Goal: Information Seeking & Learning: Learn about a topic

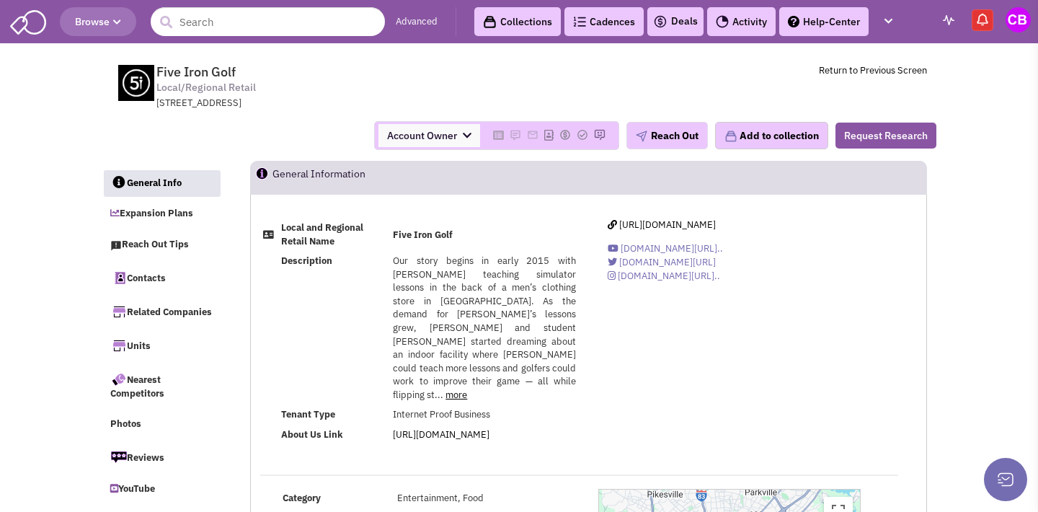
select select
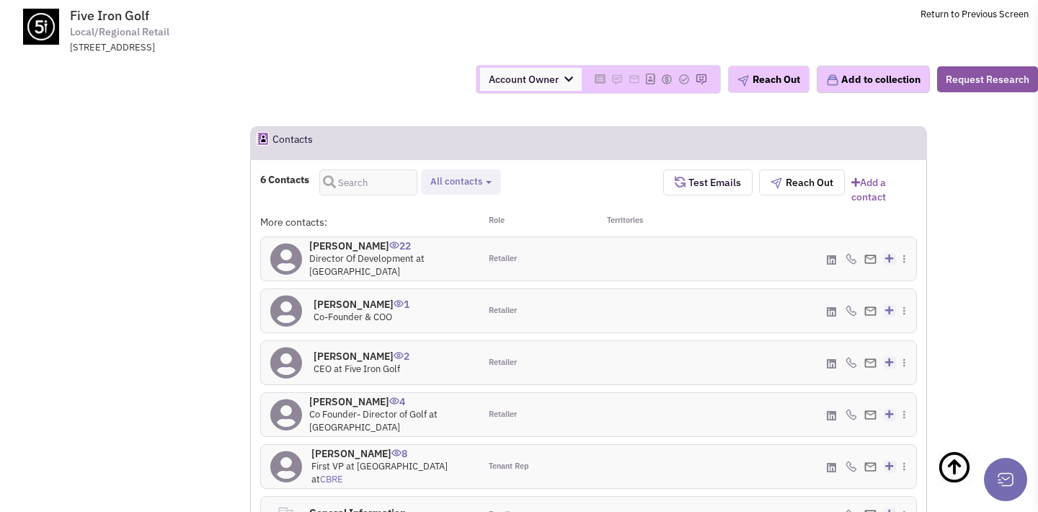
scroll to position [319, 0]
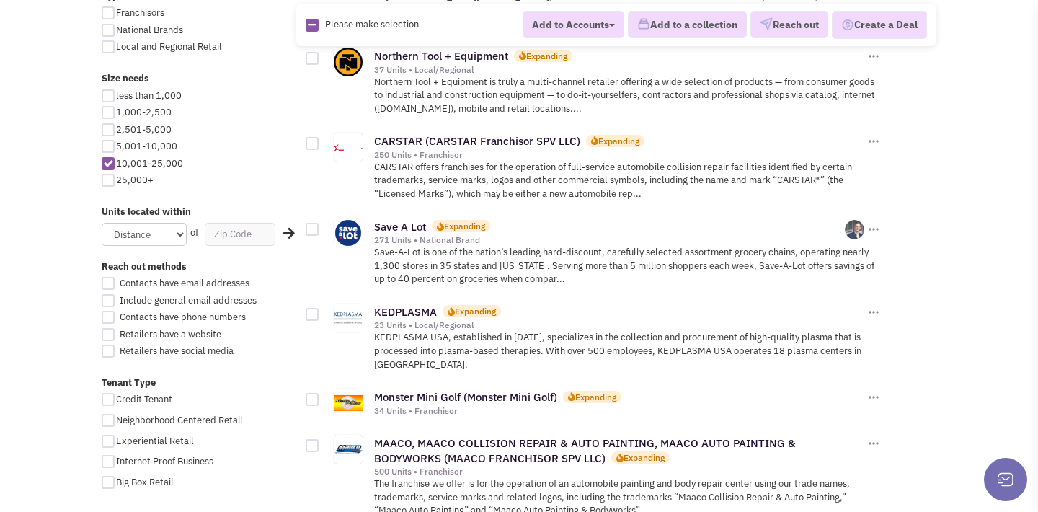
scroll to position [740, 0]
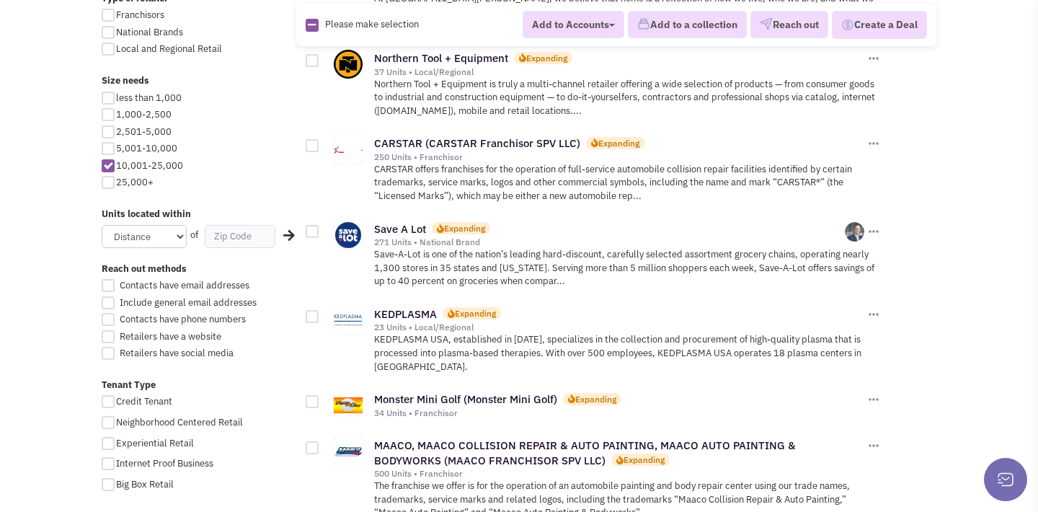
click at [109, 142] on div at bounding box center [108, 148] width 13 height 13
click at [116, 145] on input "5,001-10,000" at bounding box center [120, 149] width 9 height 9
checkbox input "true"
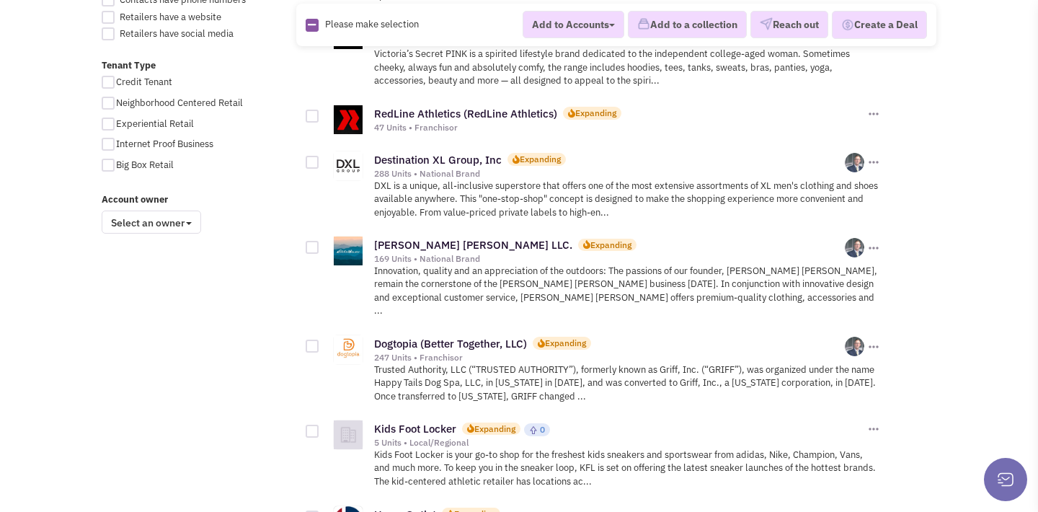
scroll to position [1061, 0]
click at [417, 335] on link "Dogtopia (Better Together, LLC)" at bounding box center [450, 342] width 153 height 14
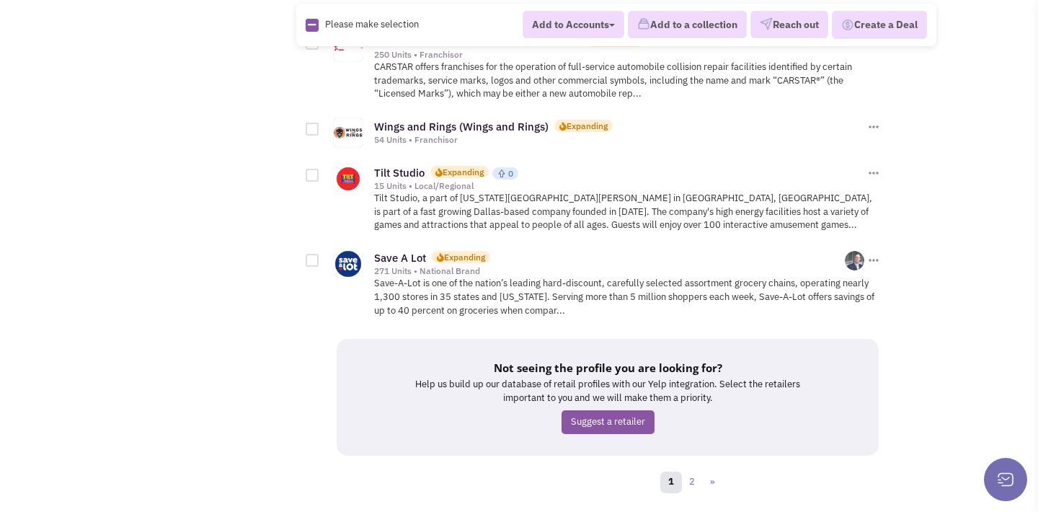
scroll to position [1846, 0]
click at [696, 473] on link "2" at bounding box center [692, 484] width 22 height 22
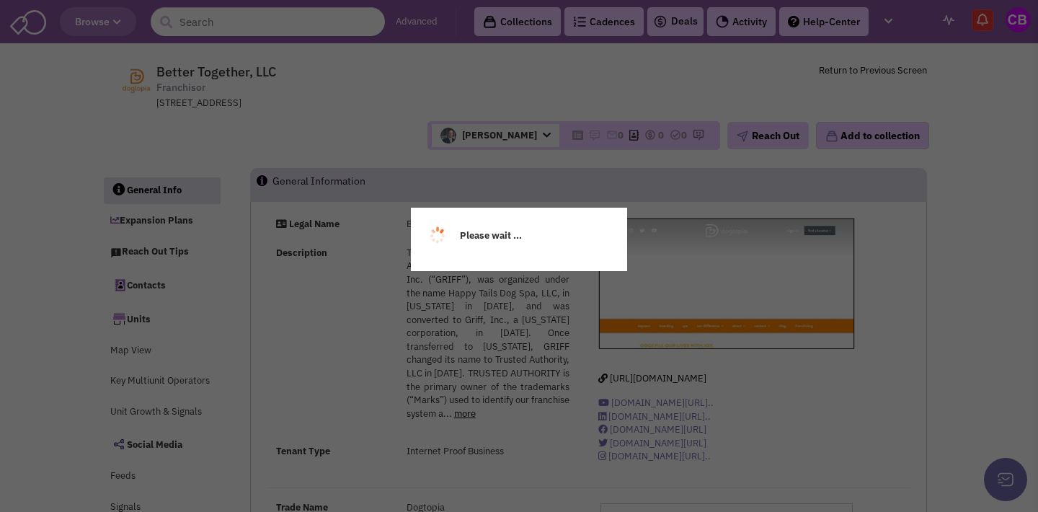
select select
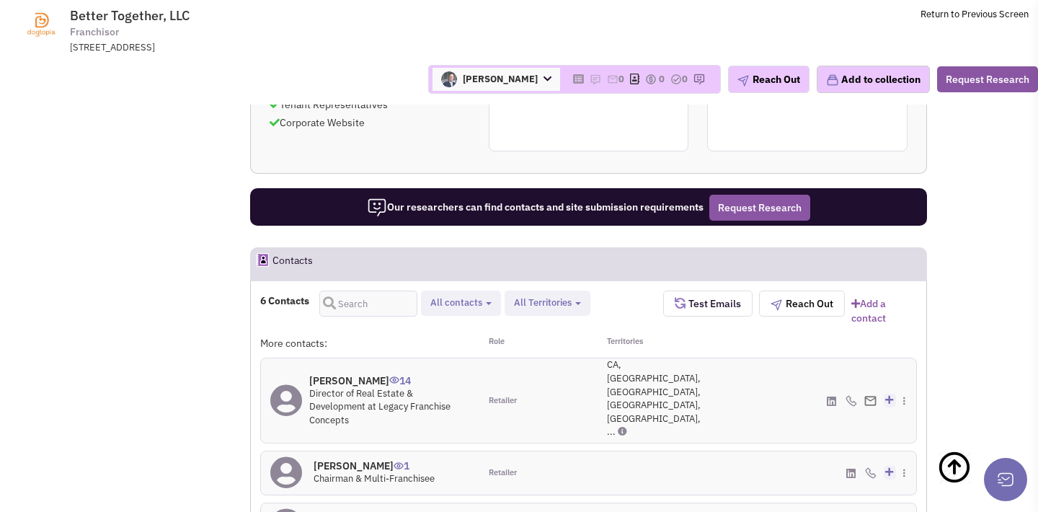
scroll to position [1044, 0]
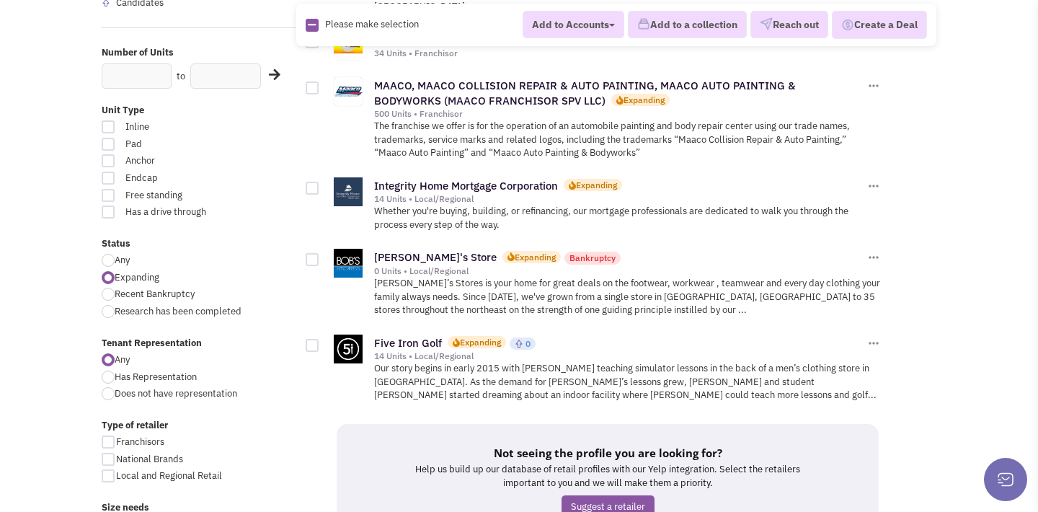
scroll to position [311, 0]
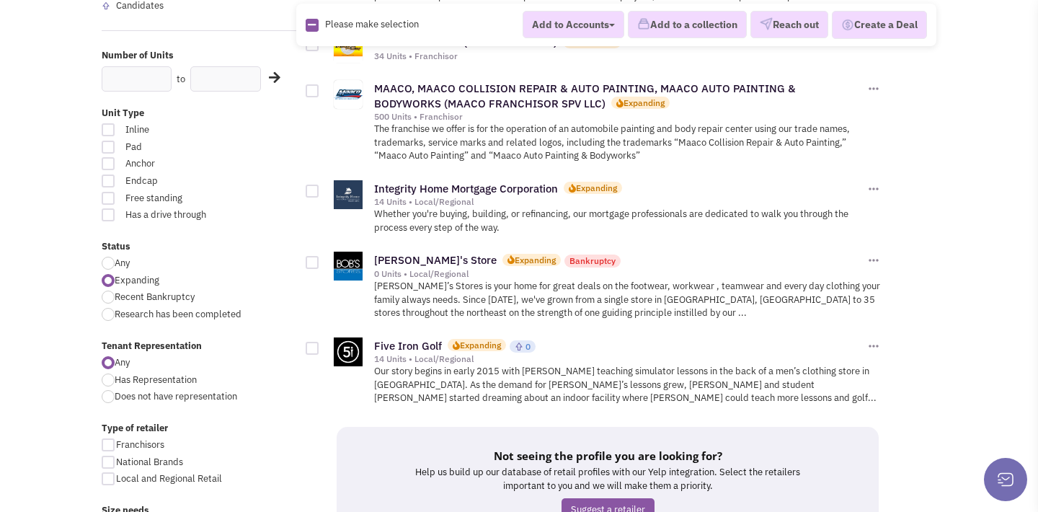
click at [108, 257] on div at bounding box center [108, 263] width 13 height 13
click at [115, 260] on input "Any" at bounding box center [119, 264] width 9 height 9
radio input "true"
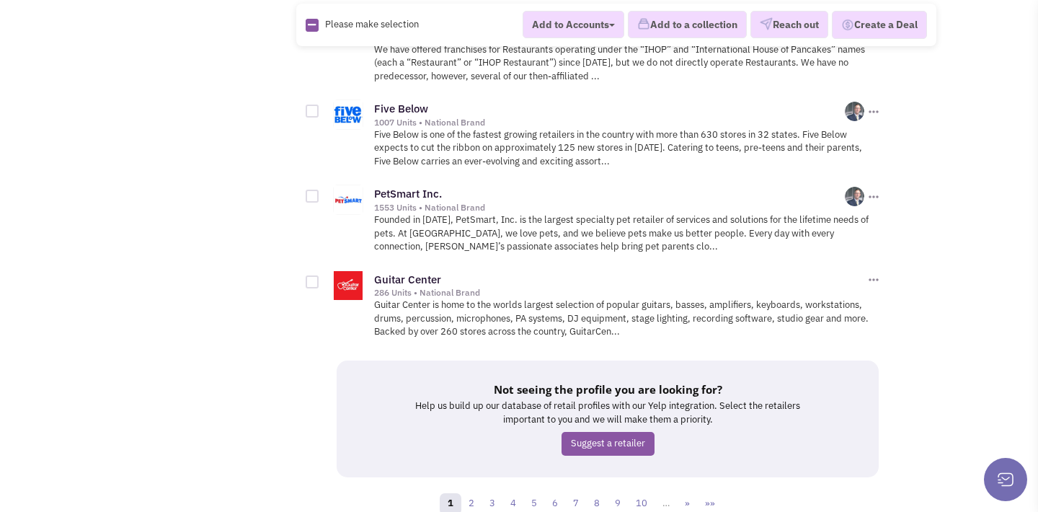
scroll to position [1896, 0]
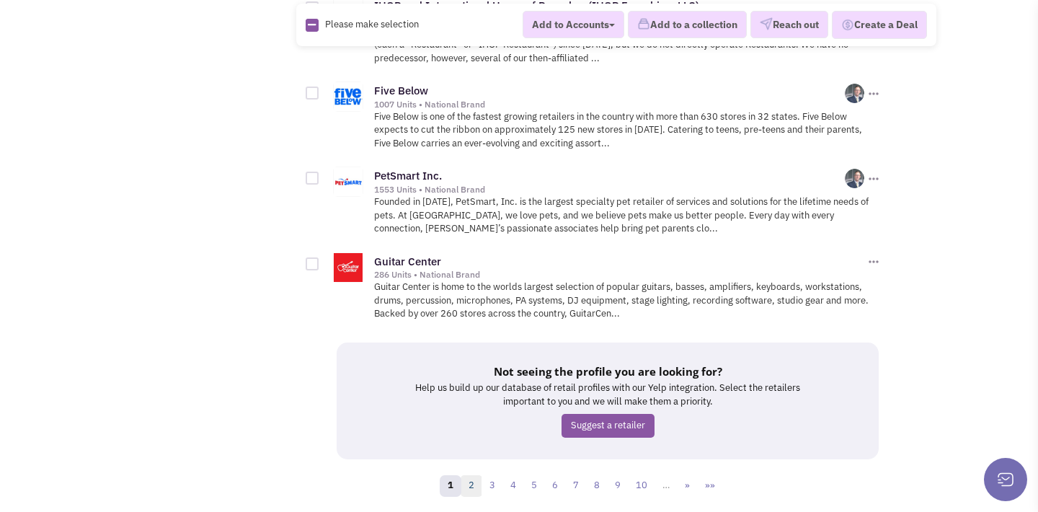
click at [472, 475] on link "2" at bounding box center [472, 486] width 22 height 22
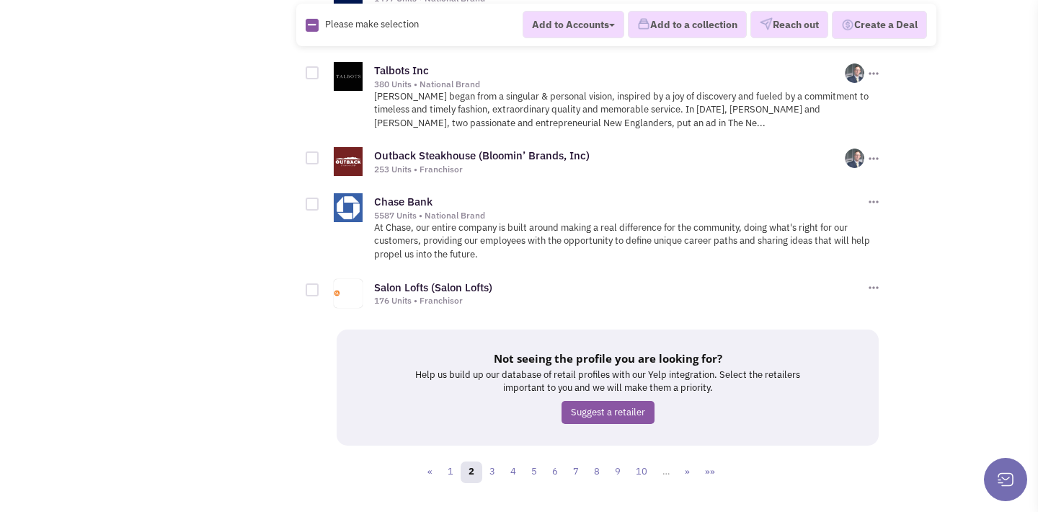
scroll to position [1908, 0]
click at [497, 462] on link "3" at bounding box center [493, 473] width 22 height 22
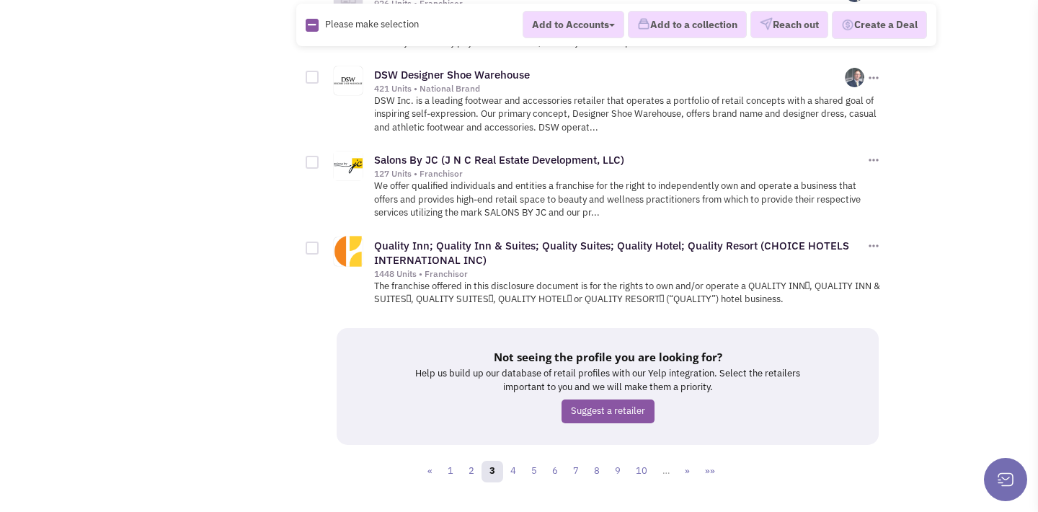
scroll to position [1911, 0]
click at [512, 462] on link "4" at bounding box center [514, 473] width 22 height 22
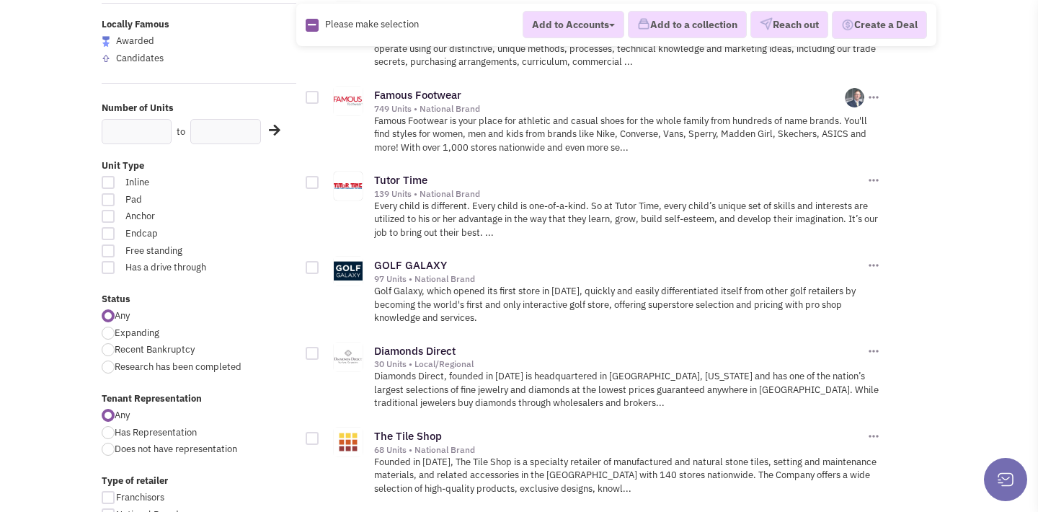
scroll to position [258, 0]
click at [415, 258] on link "GOLF GALAXY" at bounding box center [410, 265] width 73 height 14
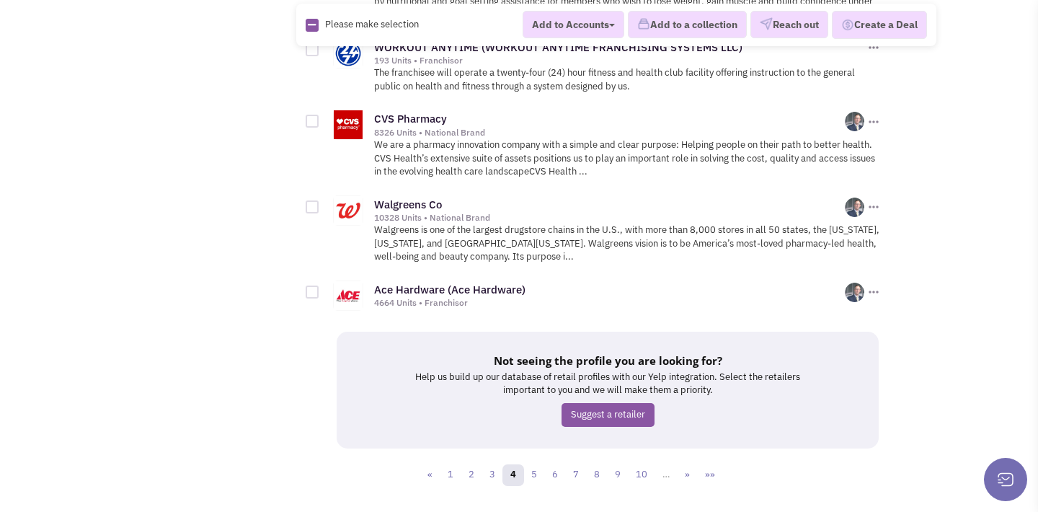
scroll to position [1971, 0]
click at [533, 465] on link "5" at bounding box center [534, 476] width 22 height 22
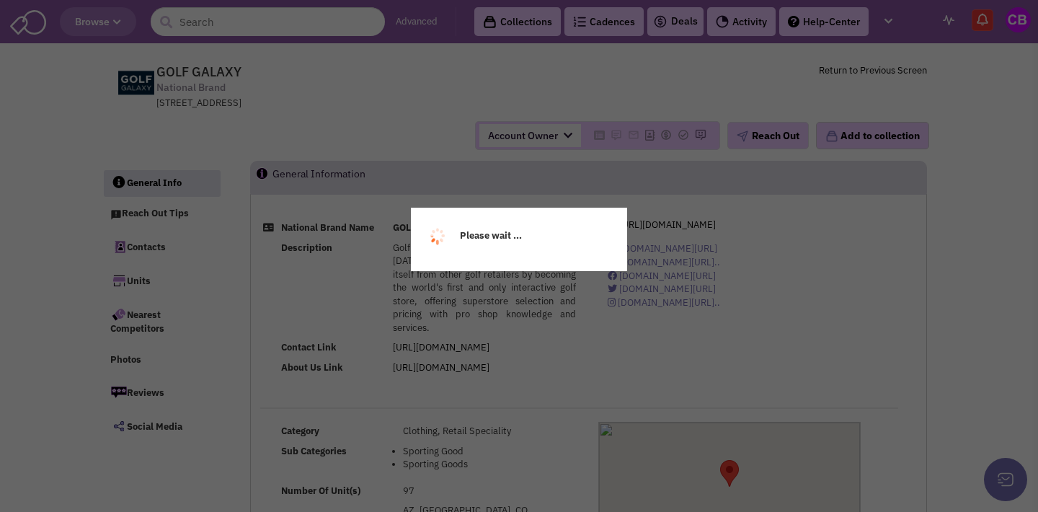
select select
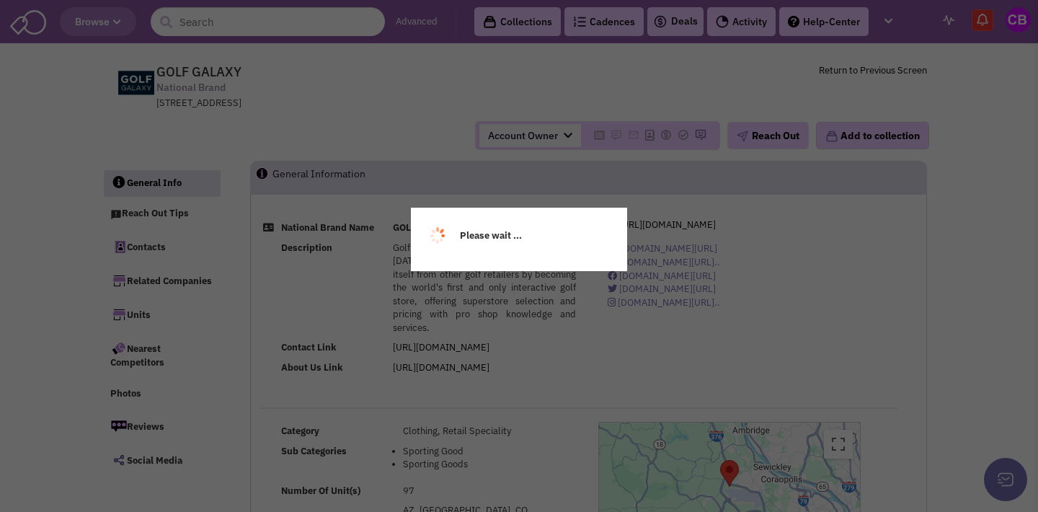
select select
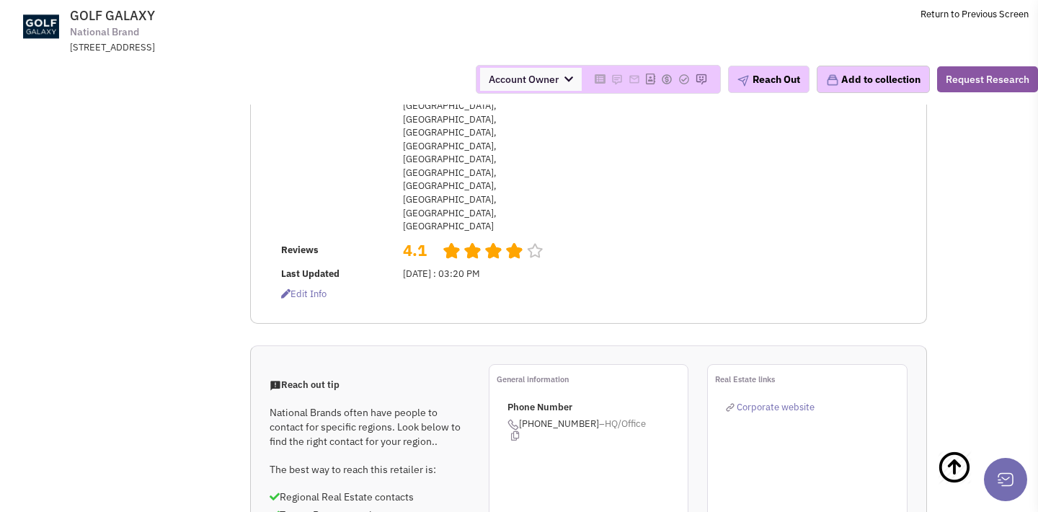
scroll to position [544, 0]
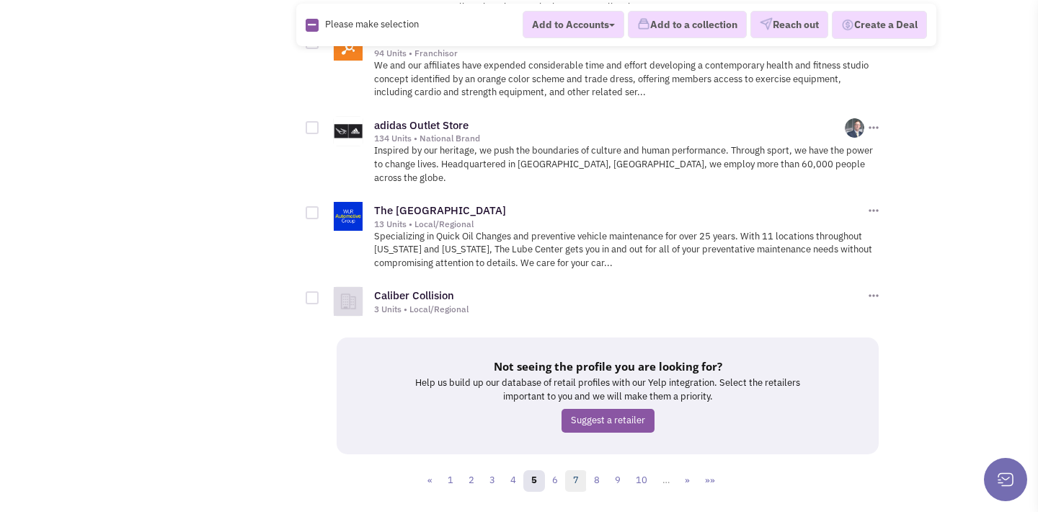
scroll to position [1795, 0]
click at [556, 471] on link "6" at bounding box center [555, 482] width 22 height 22
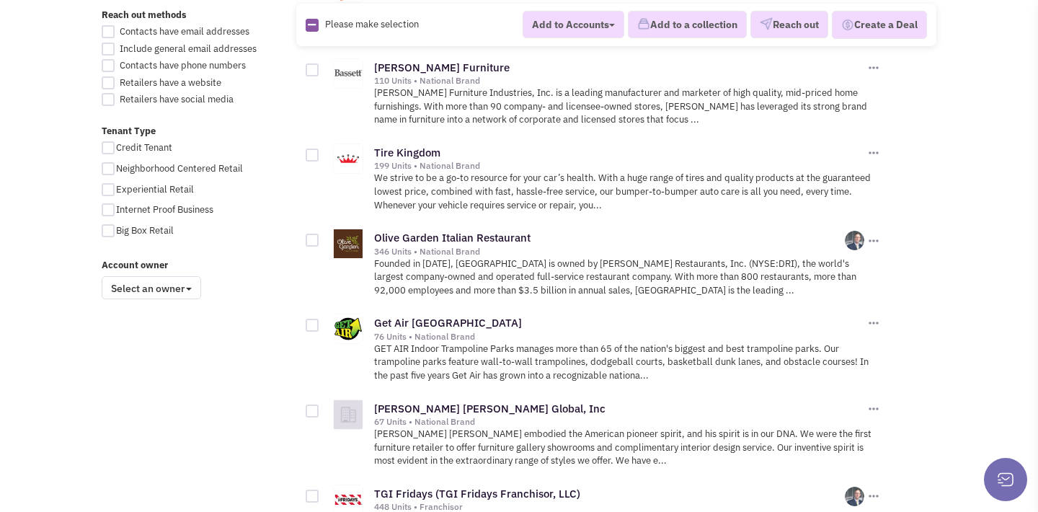
scroll to position [996, 0]
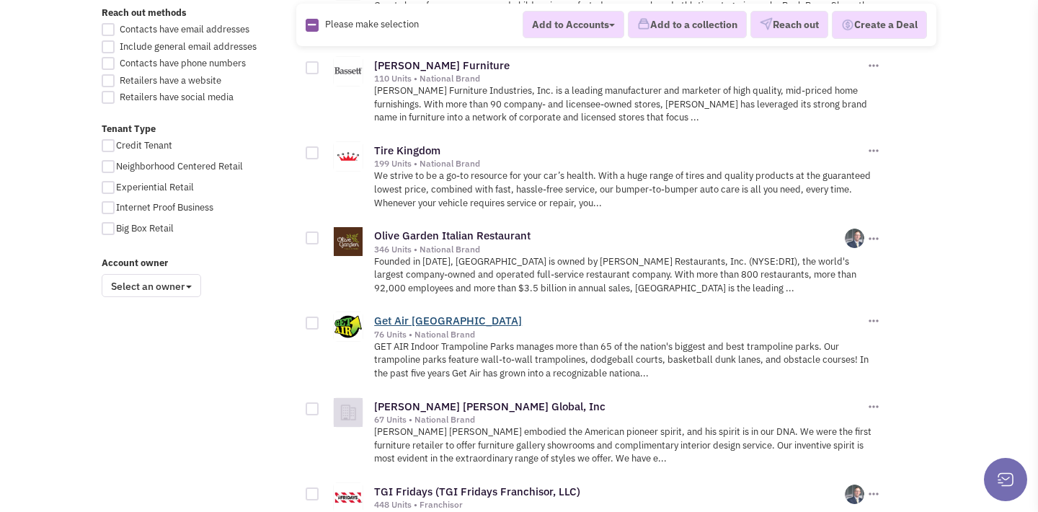
click at [454, 314] on link "Get Air Trampoline Park" at bounding box center [448, 321] width 148 height 14
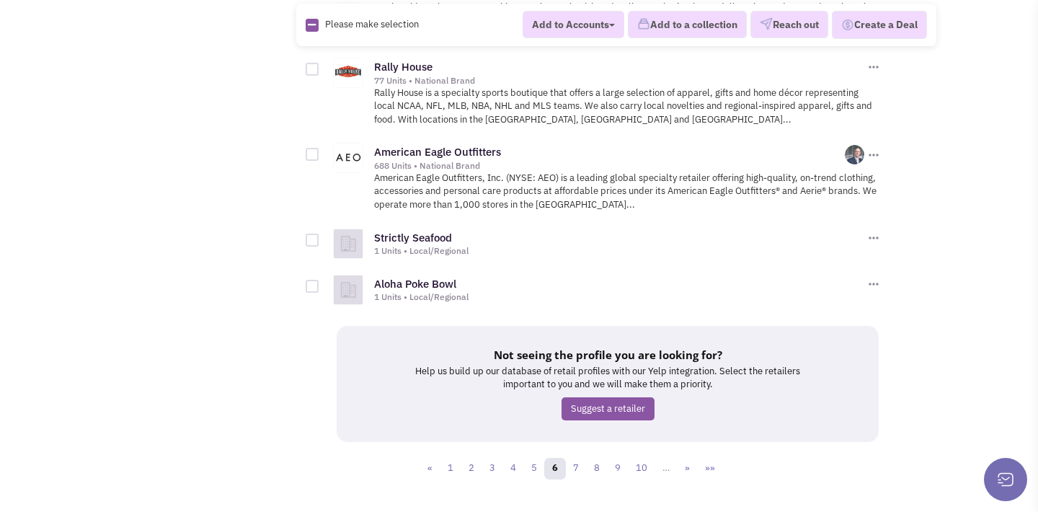
scroll to position [1846, 0]
click at [580, 459] on link "7" at bounding box center [576, 470] width 22 height 22
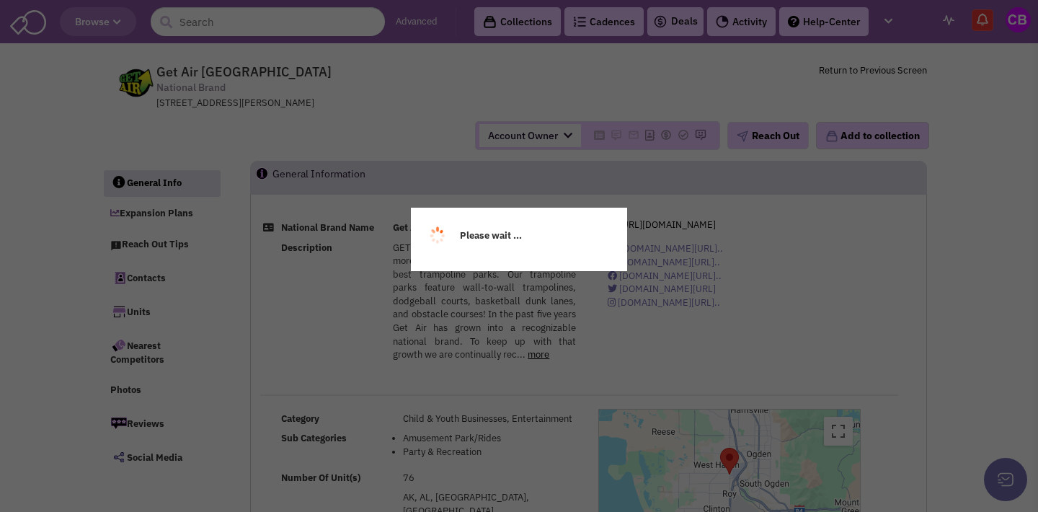
select select
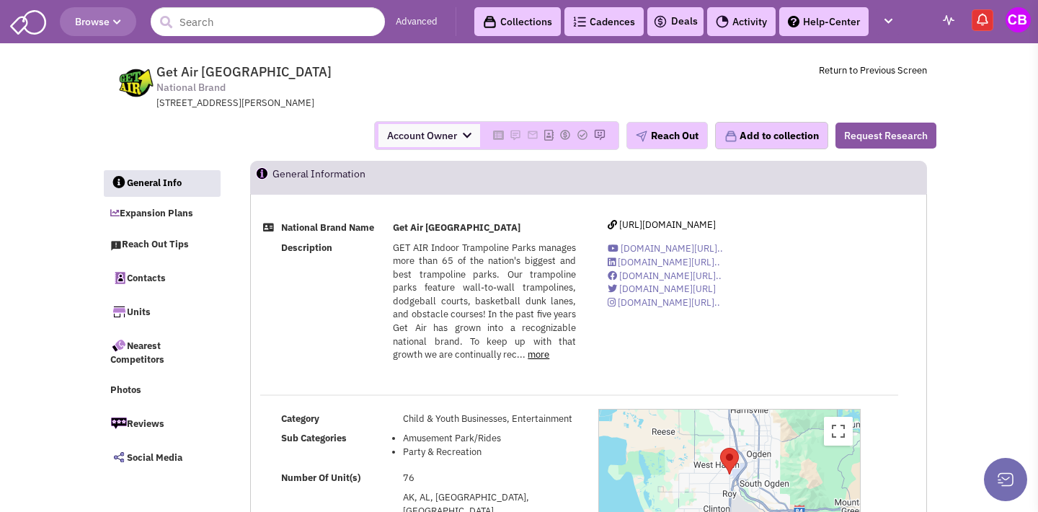
select select
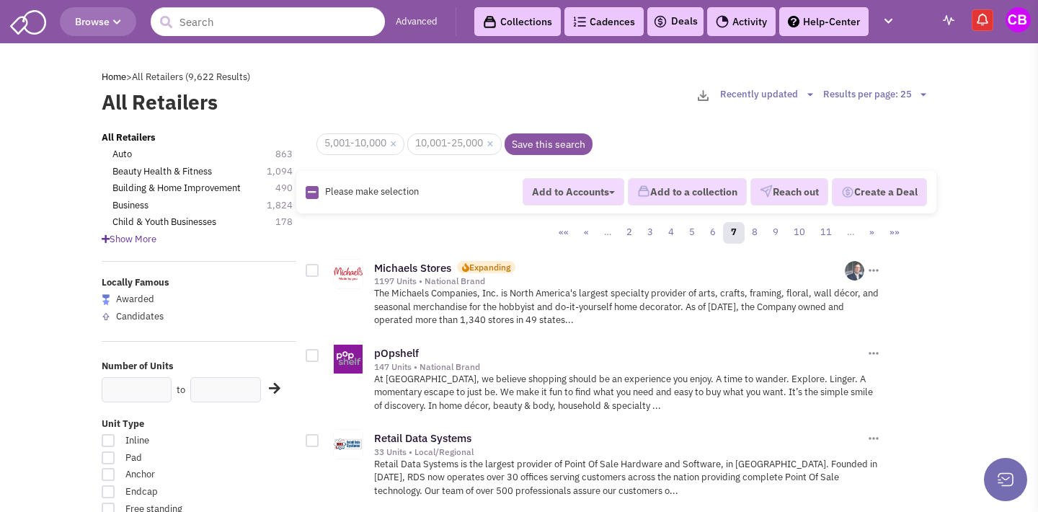
scroll to position [4, 0]
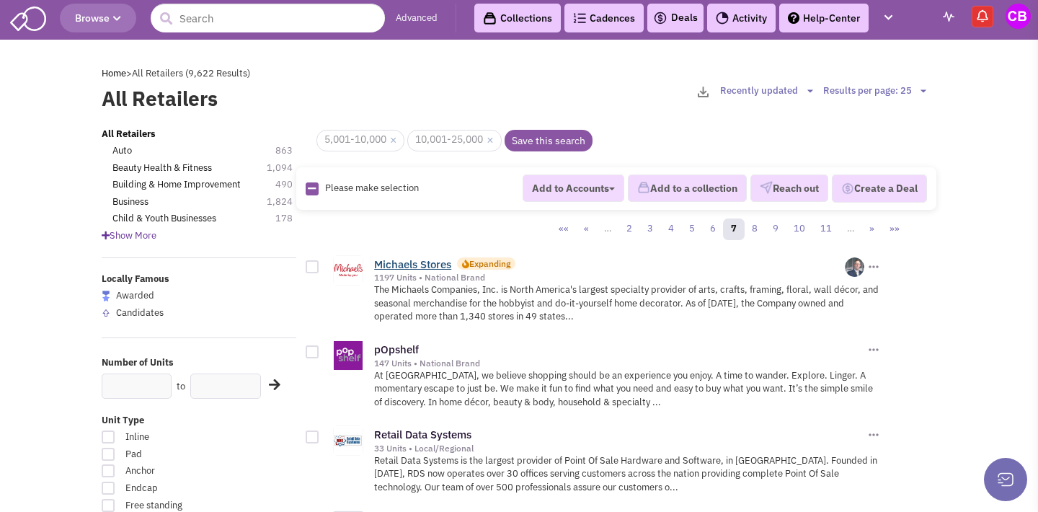
click at [406, 261] on link "Michaels Stores" at bounding box center [412, 264] width 77 height 14
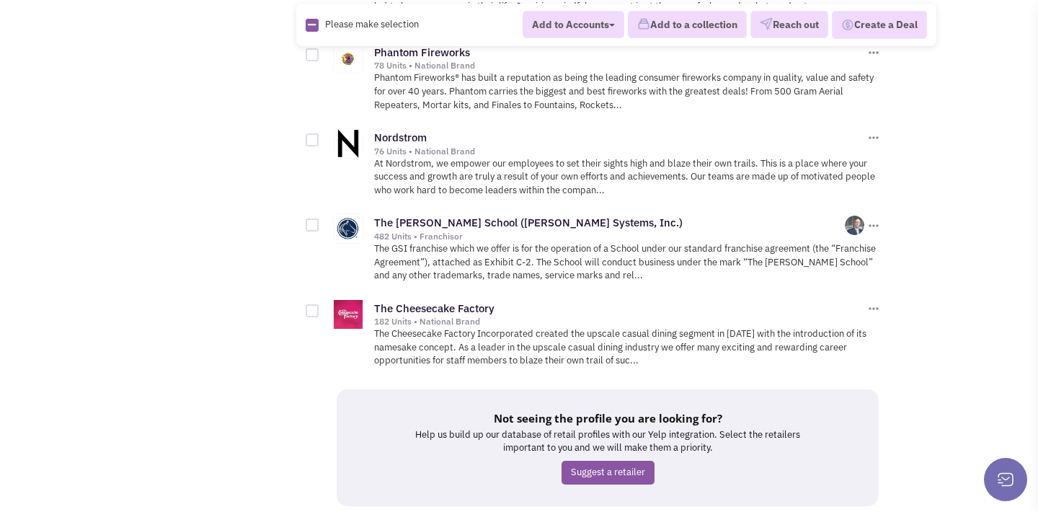
scroll to position [1920, 0]
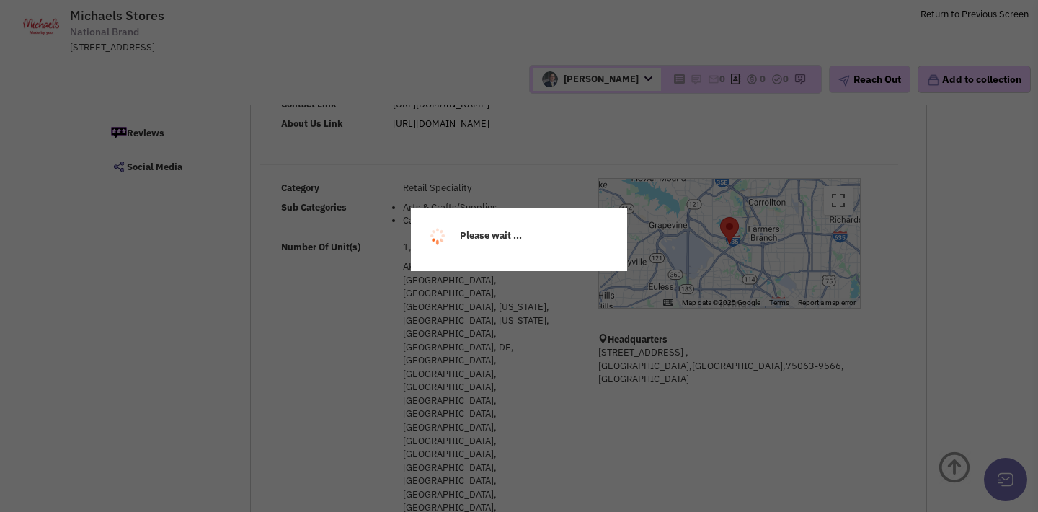
select select
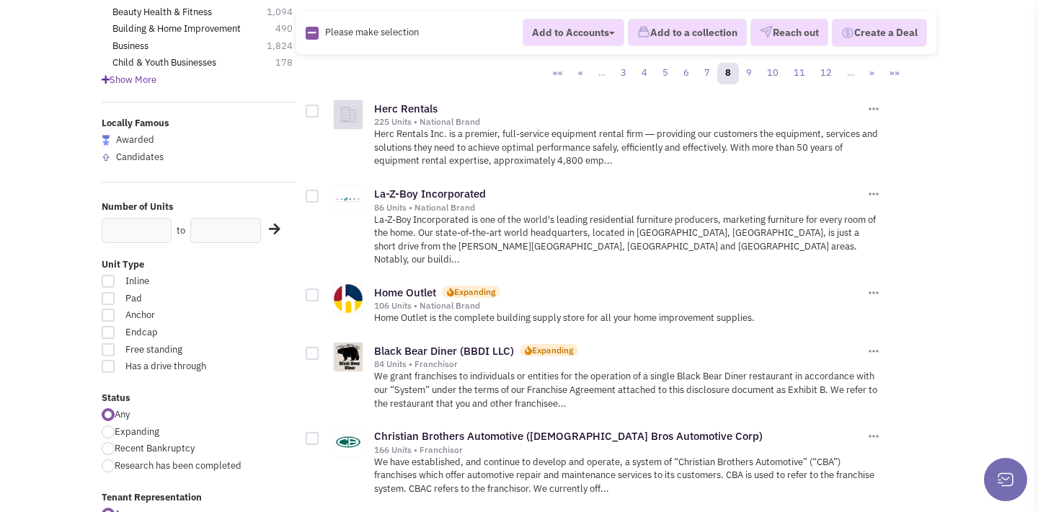
scroll to position [171, 0]
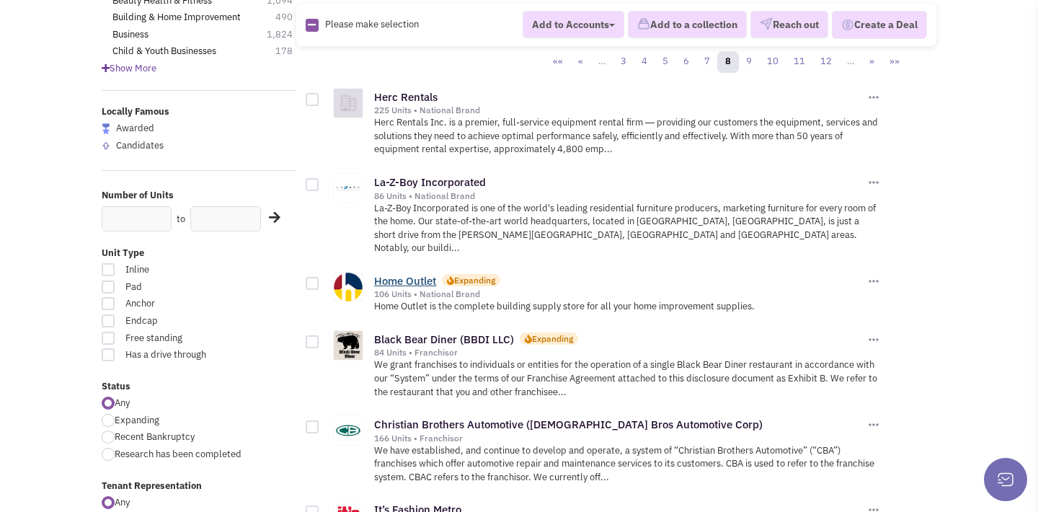
click at [401, 274] on link "Home Outlet" at bounding box center [405, 281] width 62 height 14
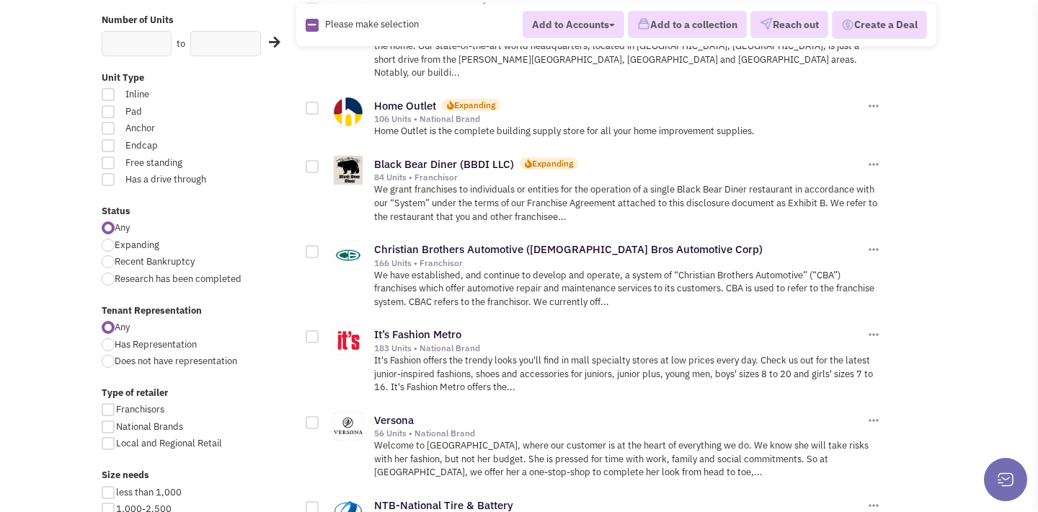
scroll to position [345, 0]
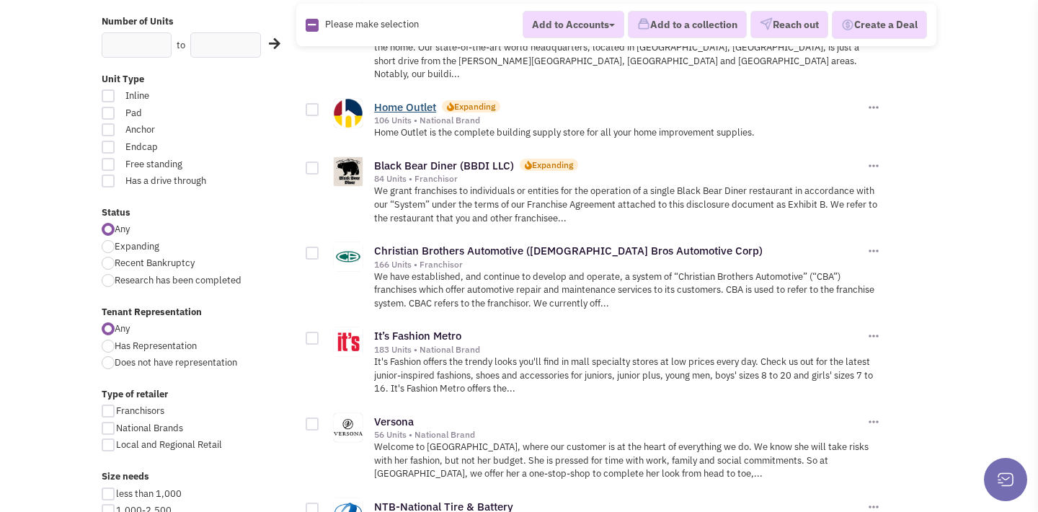
click at [399, 100] on link "Home Outlet" at bounding box center [405, 107] width 62 height 14
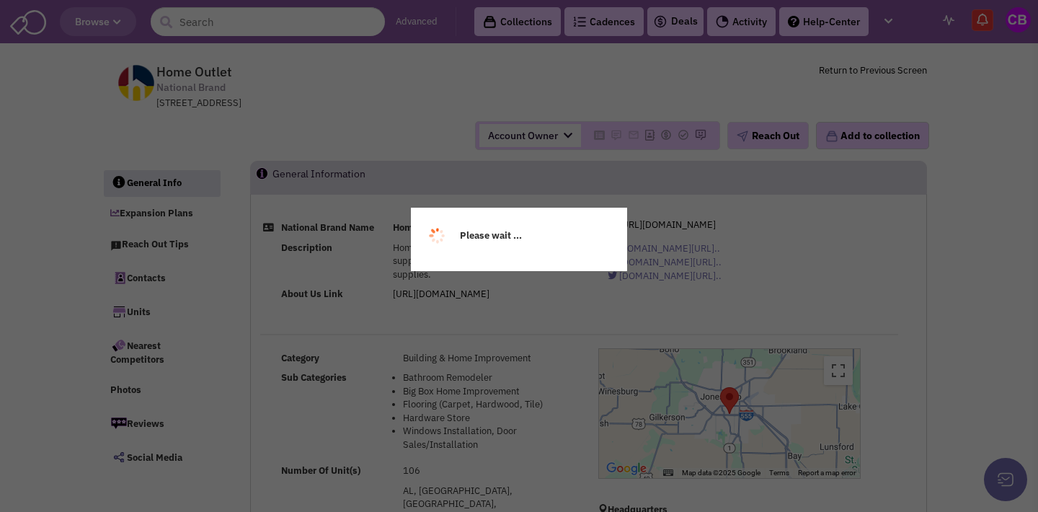
select select
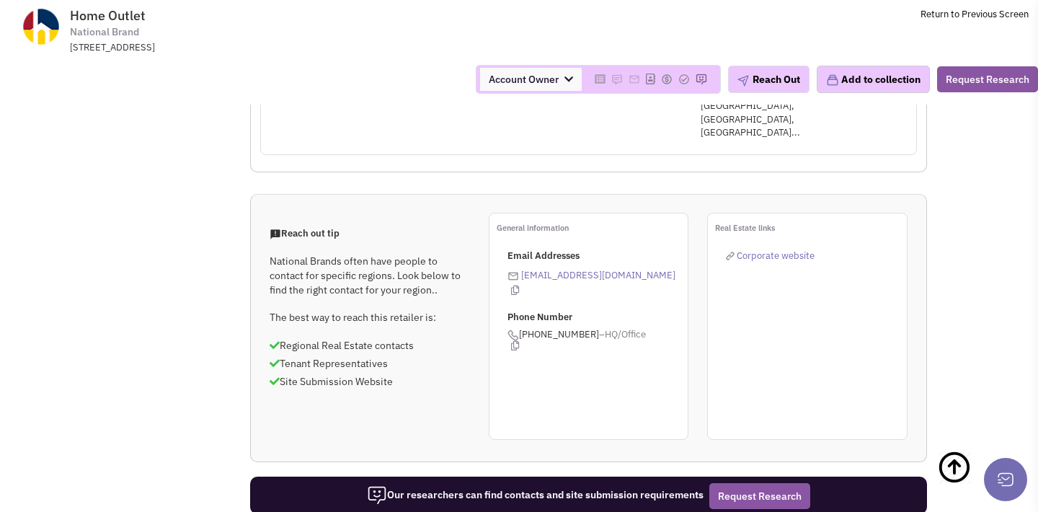
scroll to position [1027, 0]
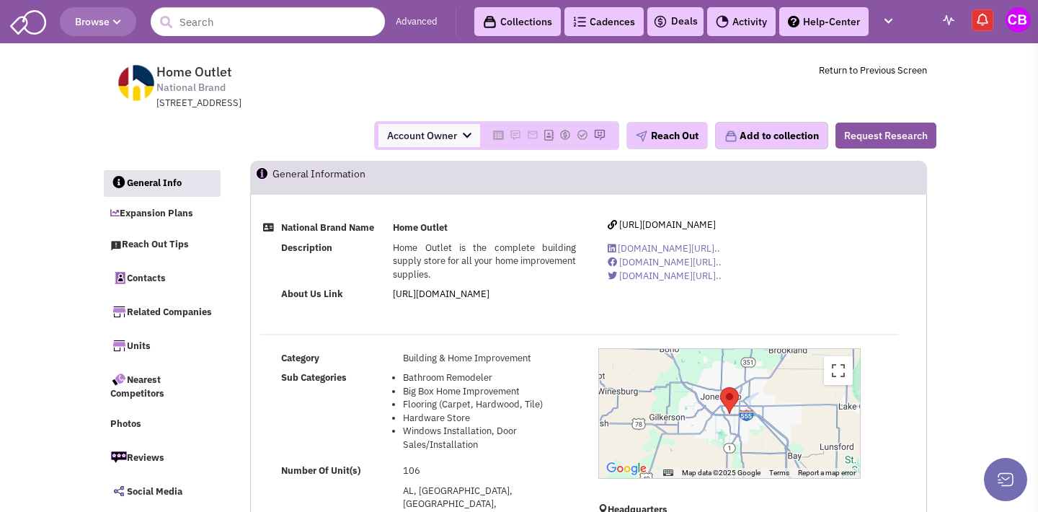
scroll to position [0, 0]
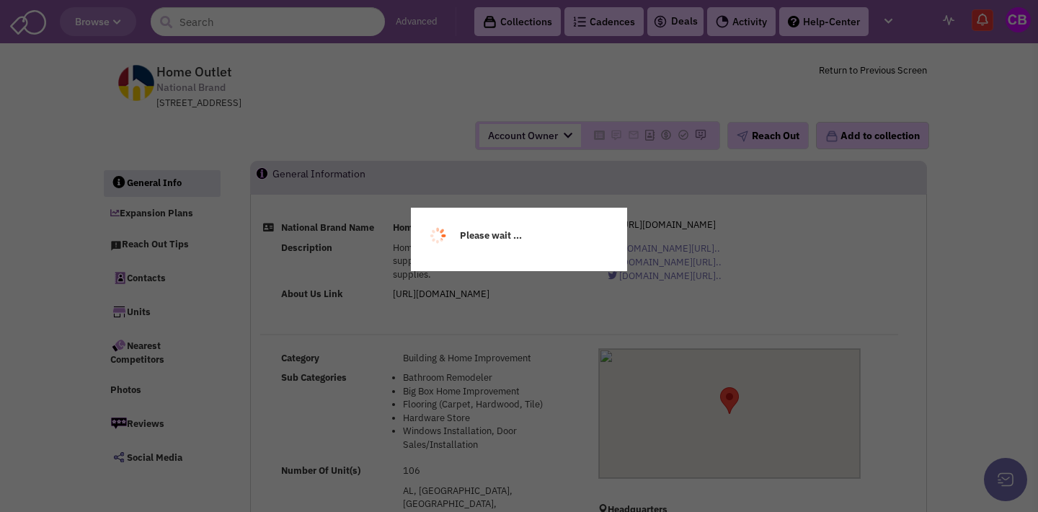
select select
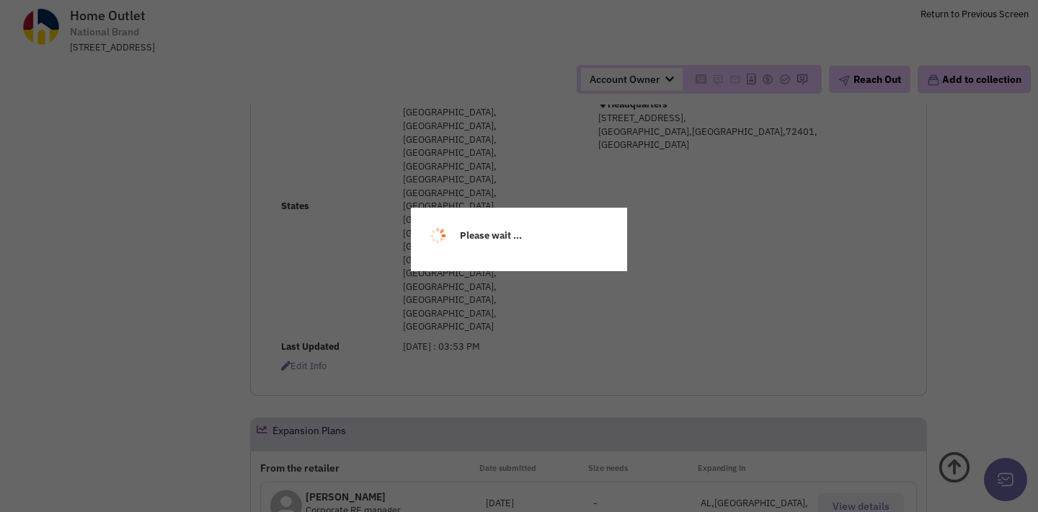
scroll to position [309, 0]
select select
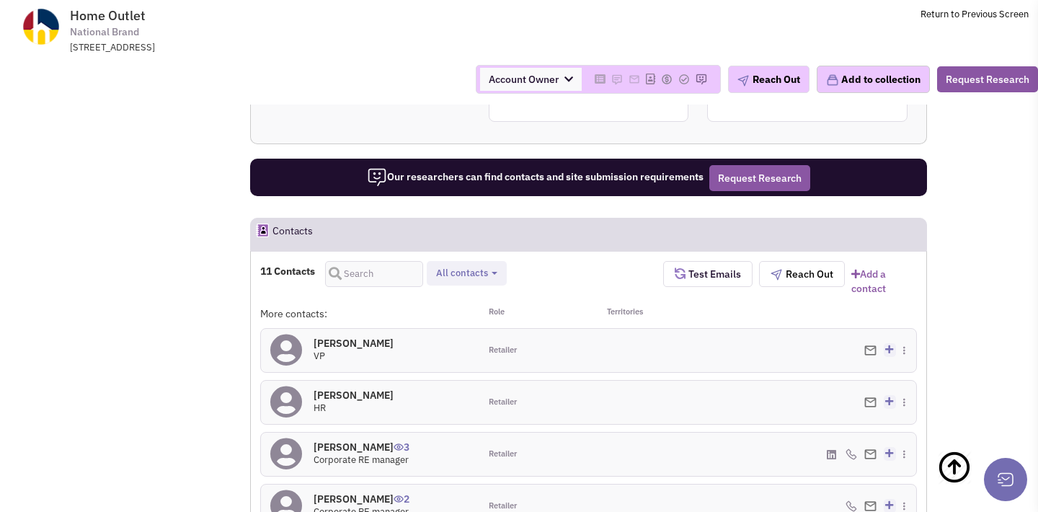
scroll to position [1057, 0]
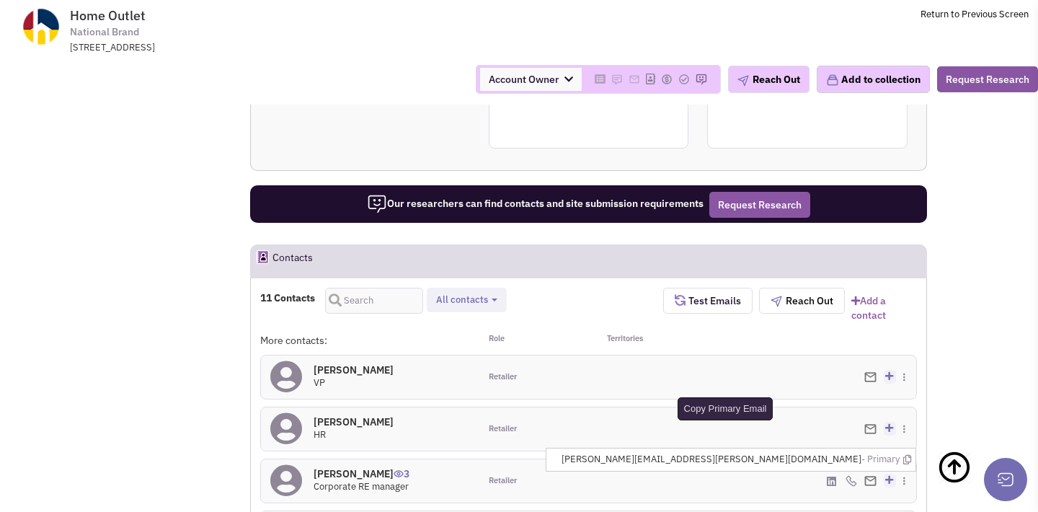
click at [904, 455] on icon at bounding box center [907, 459] width 8 height 9
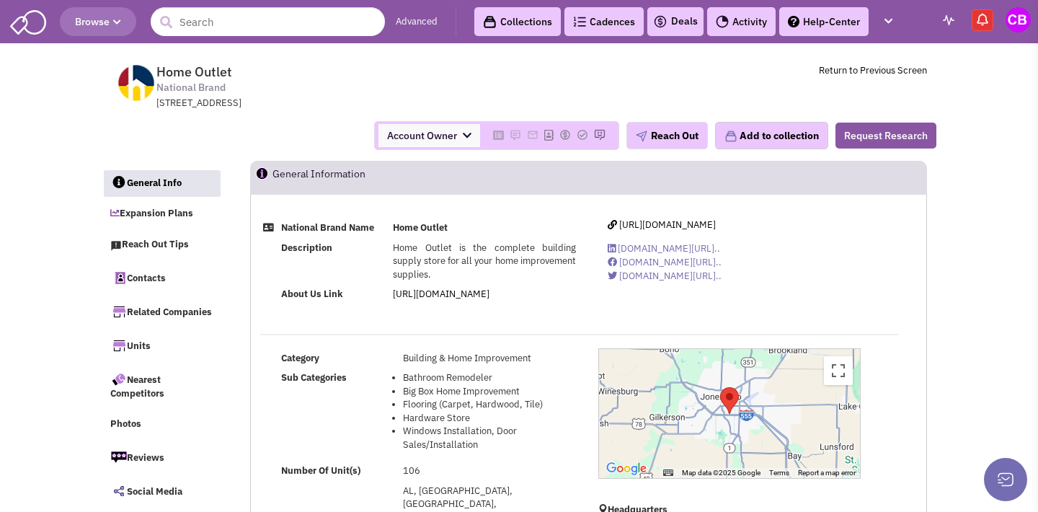
scroll to position [0, 0]
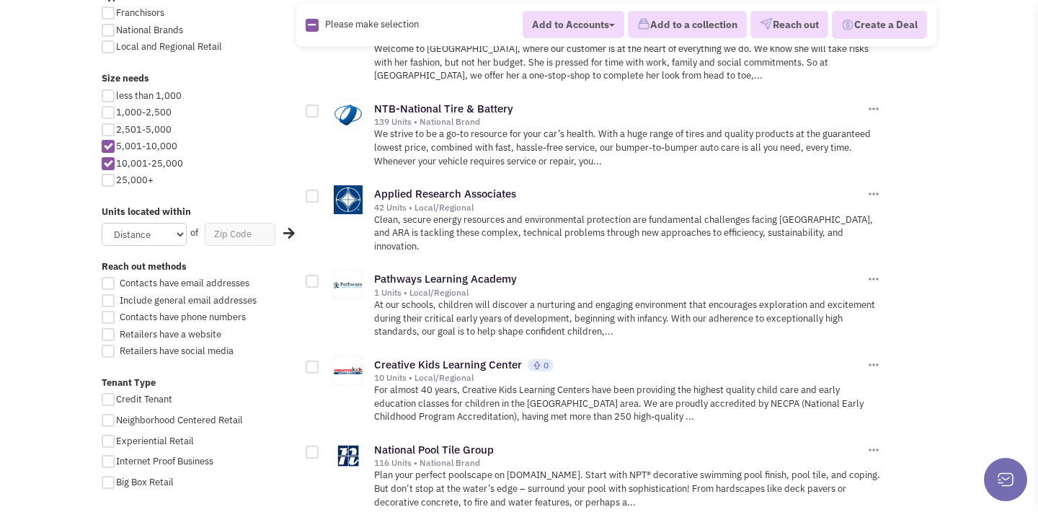
scroll to position [746, 0]
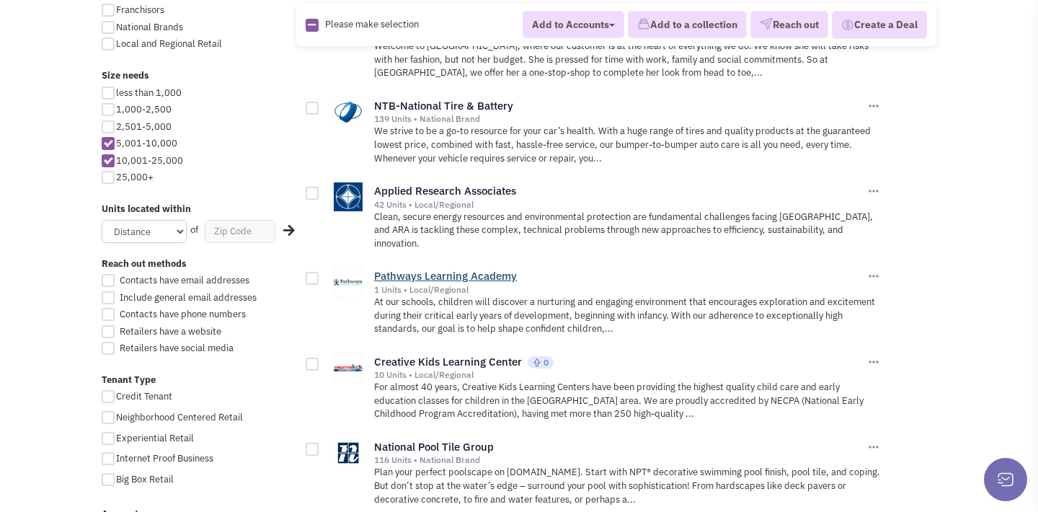
click at [451, 269] on link "Pathways Learning Academy" at bounding box center [445, 276] width 143 height 14
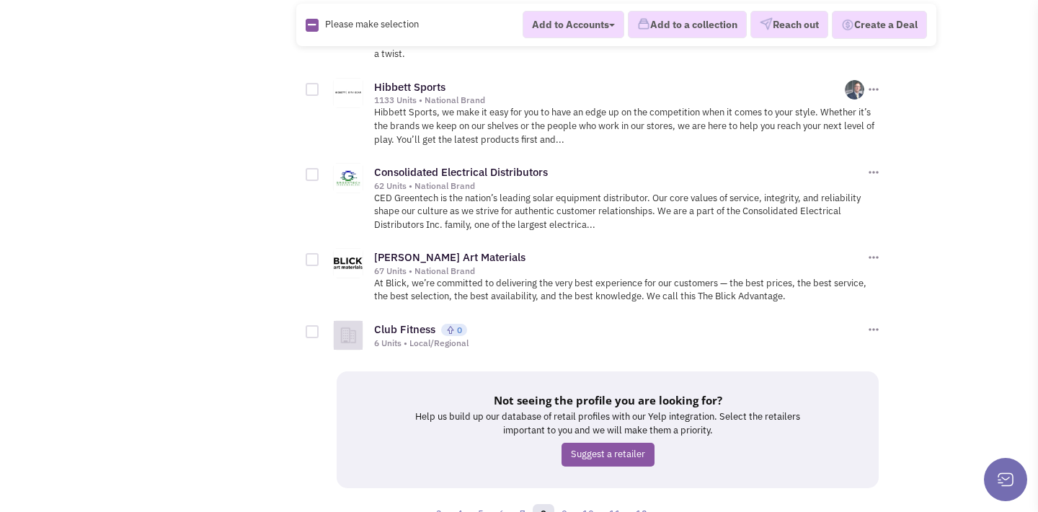
scroll to position [1944, 0]
click at [564, 505] on link "9" at bounding box center [565, 516] width 22 height 22
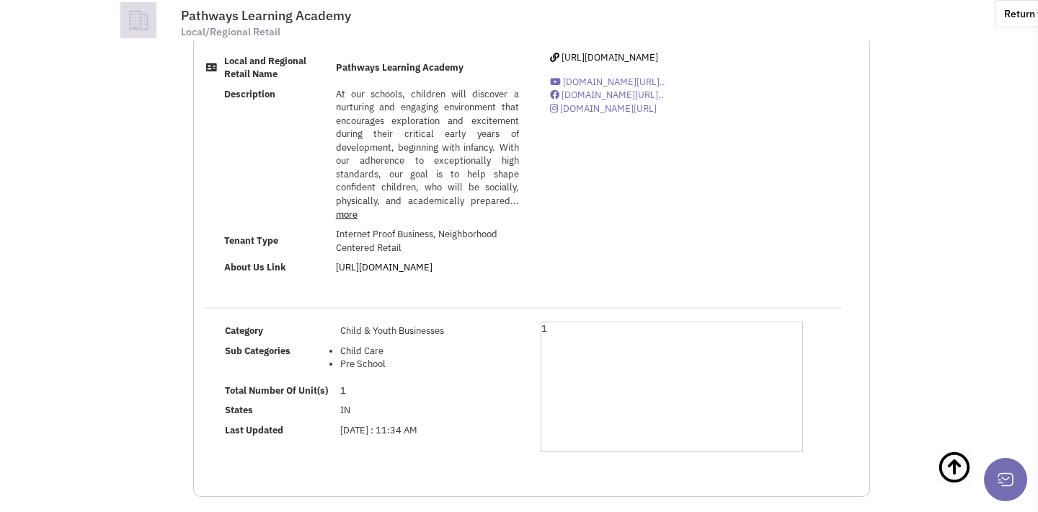
scroll to position [115, 0]
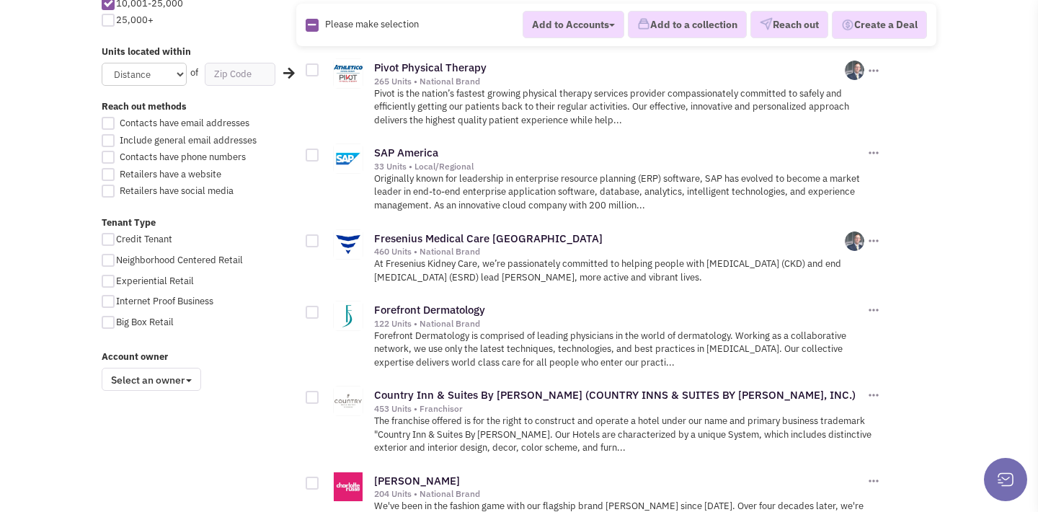
scroll to position [915, 0]
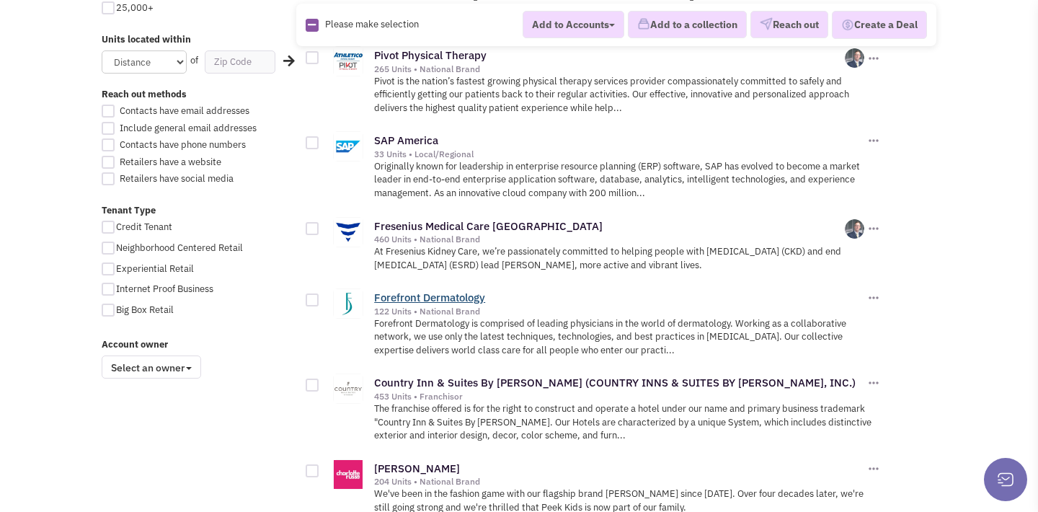
click at [425, 291] on link "Forefront Dermatology" at bounding box center [429, 298] width 111 height 14
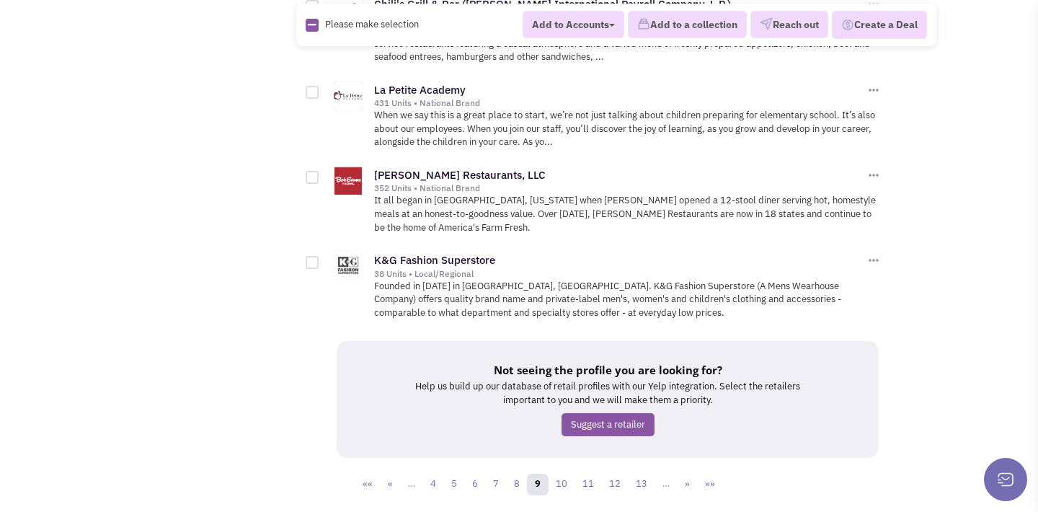
scroll to position [1883, 0]
click at [560, 474] on link "10" at bounding box center [561, 485] width 27 height 22
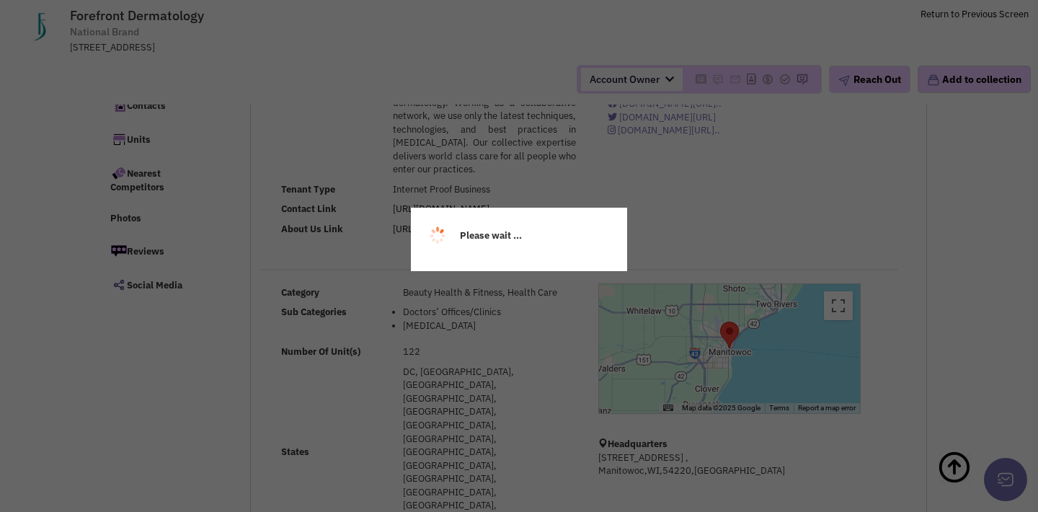
select select
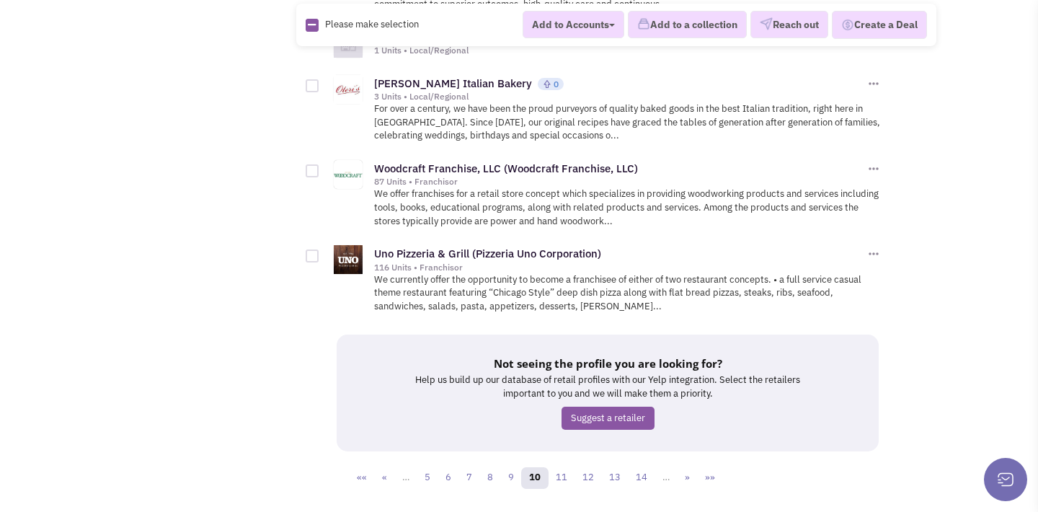
scroll to position [1878, 0]
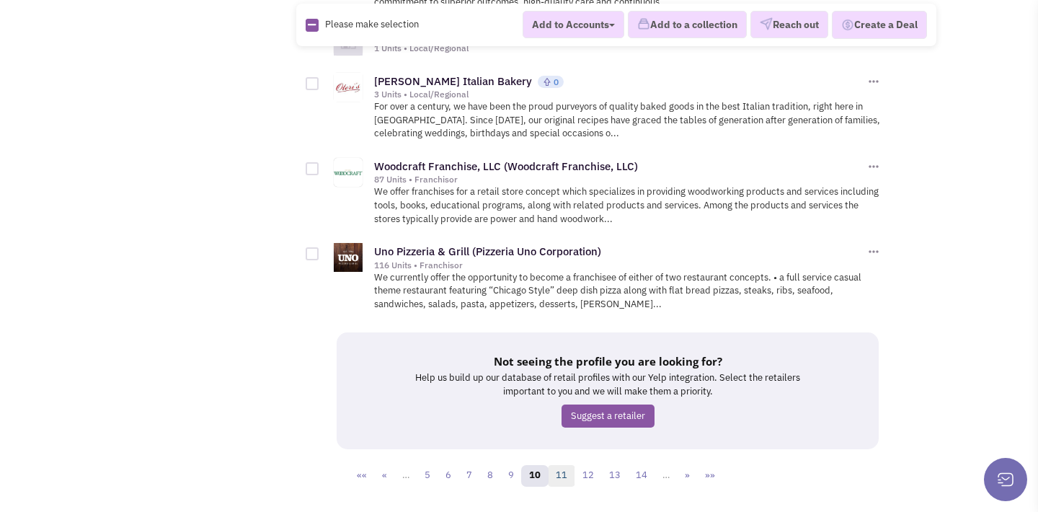
click at [554, 465] on link "11" at bounding box center [561, 476] width 27 height 22
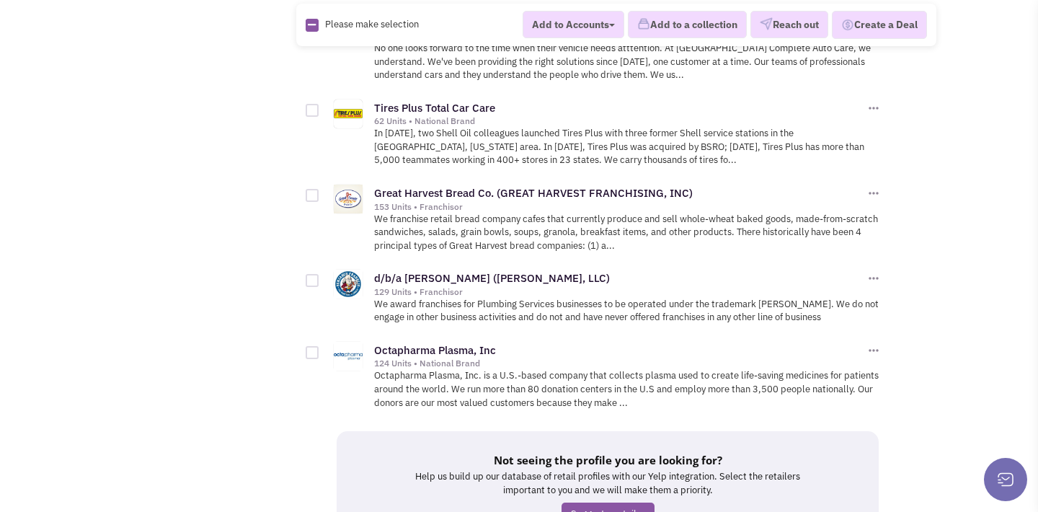
scroll to position [1844, 0]
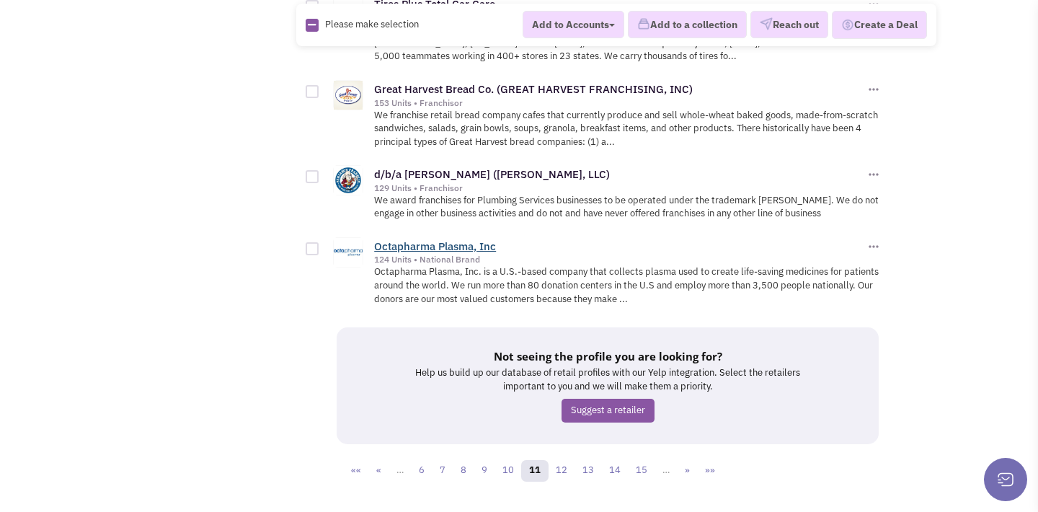
click at [392, 239] on link "Octapharma Plasma, Inc" at bounding box center [435, 246] width 122 height 14
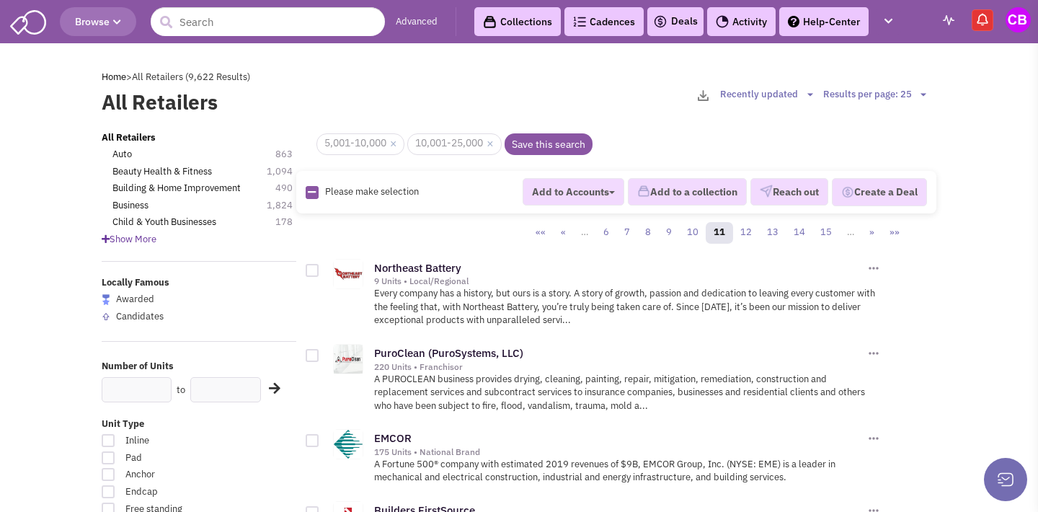
scroll to position [0, 0]
click at [283, 31] on input "text" at bounding box center [268, 21] width 234 height 29
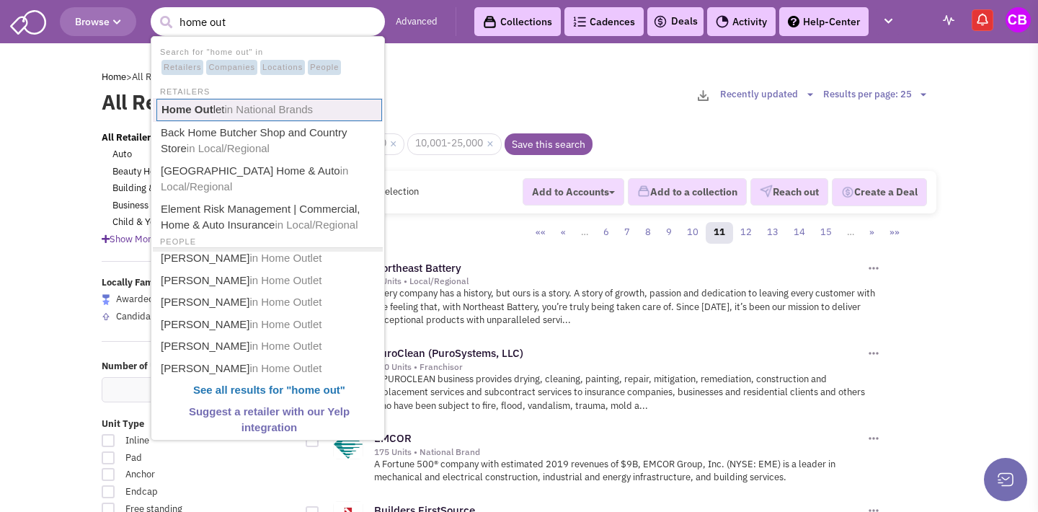
click at [293, 106] on span "in National Brands" at bounding box center [269, 109] width 89 height 12
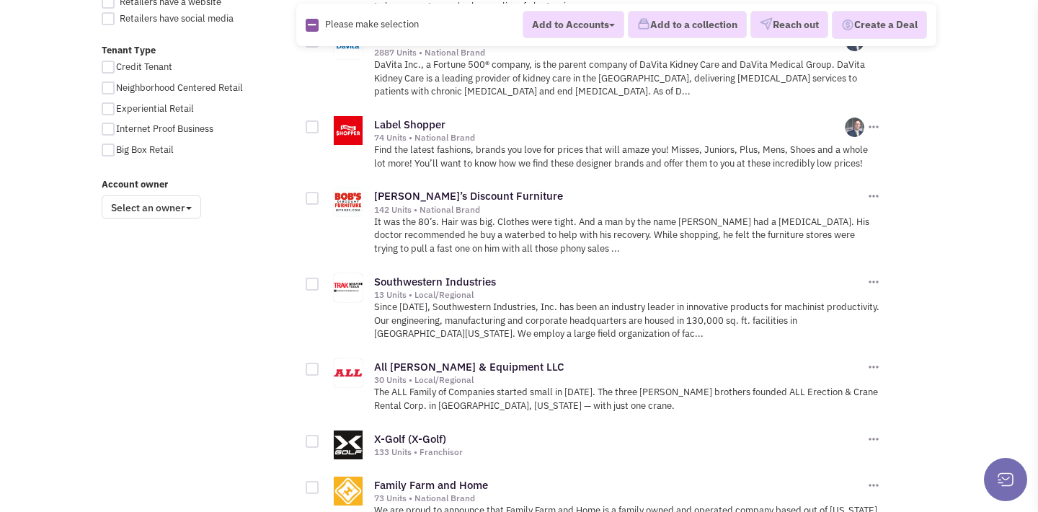
scroll to position [1080, 0]
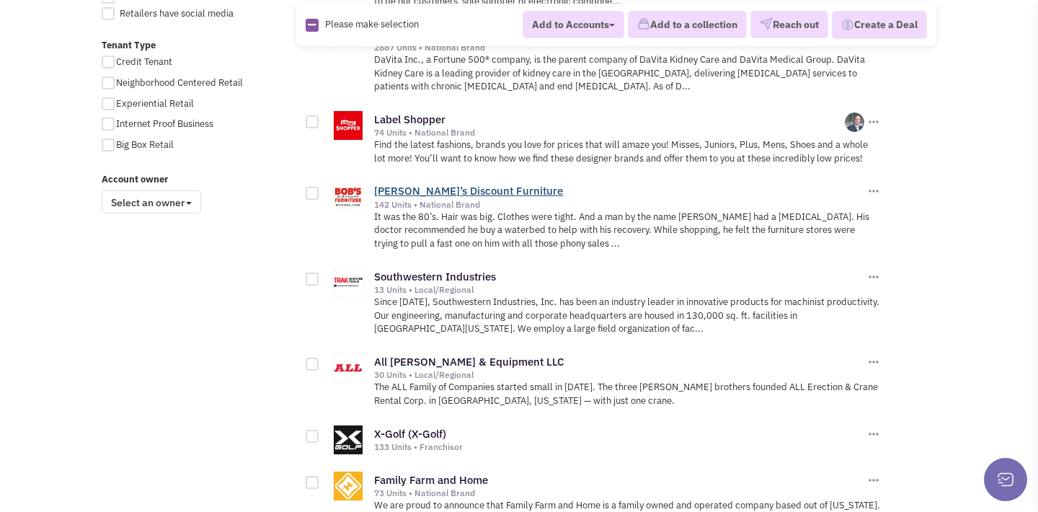
type input "home out"
click at [441, 184] on link "Bob’s Discount Furniture" at bounding box center [468, 191] width 189 height 14
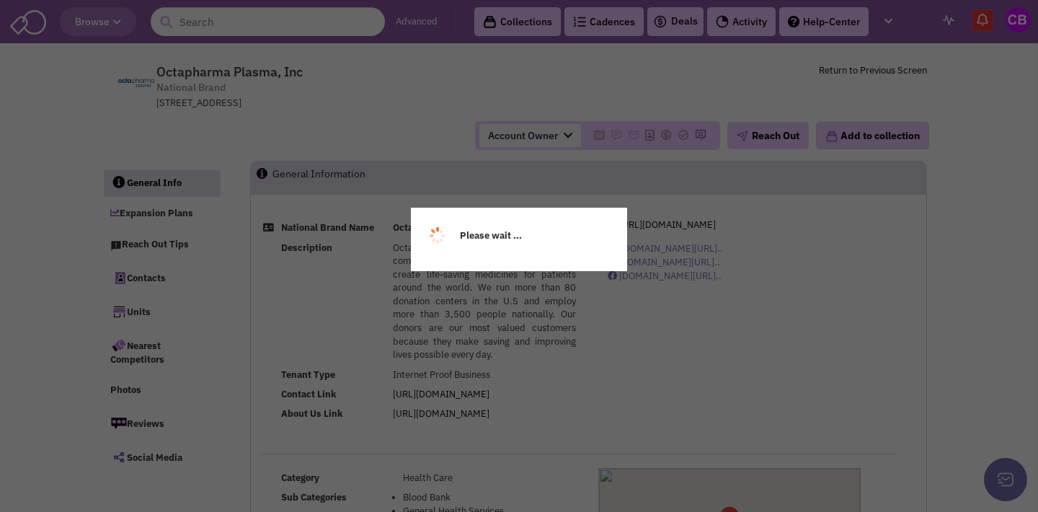
select select
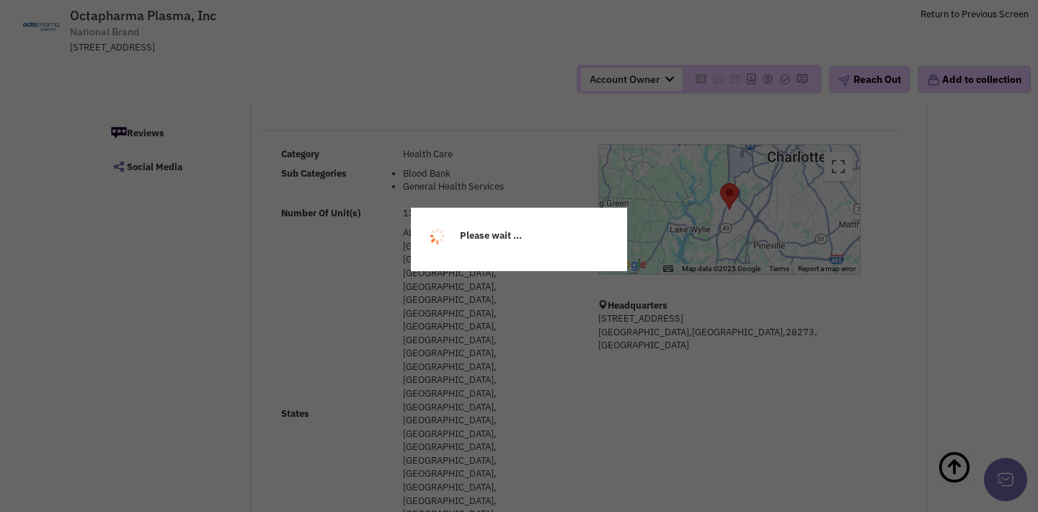
select select
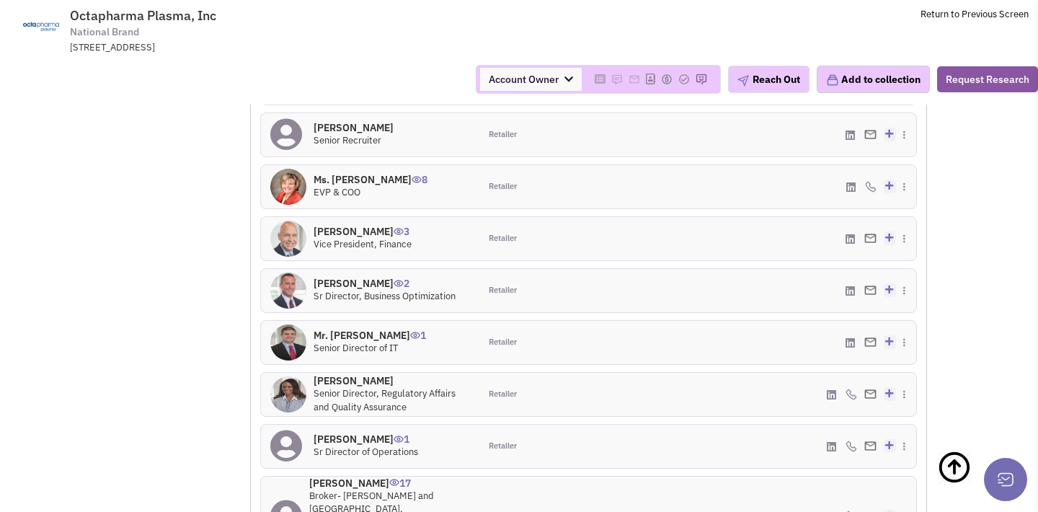
scroll to position [1530, 0]
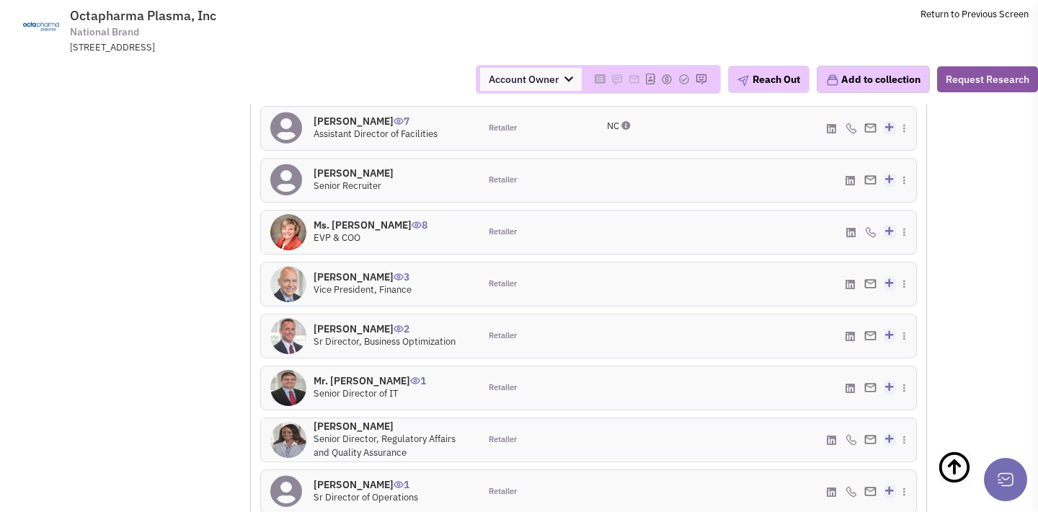
scroll to position [1263, 0]
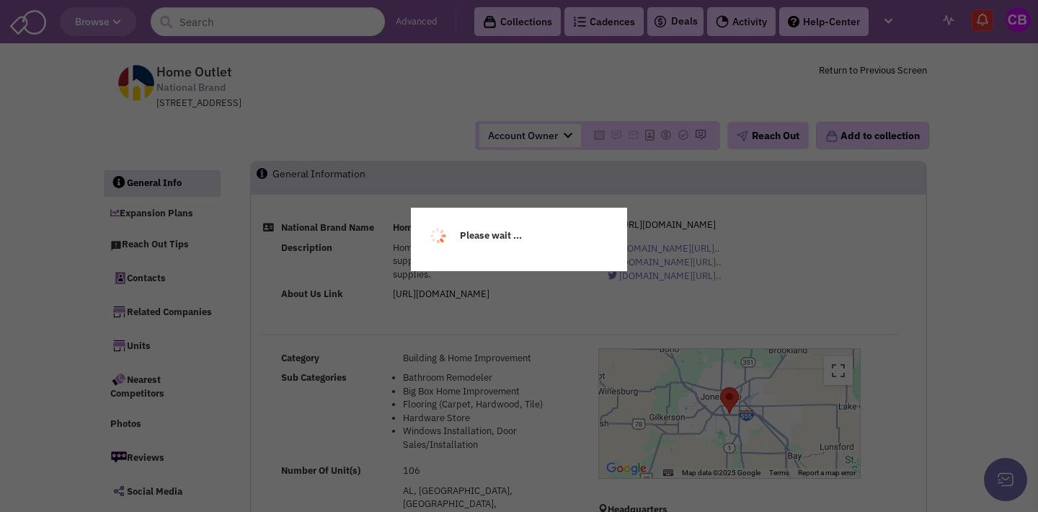
select select
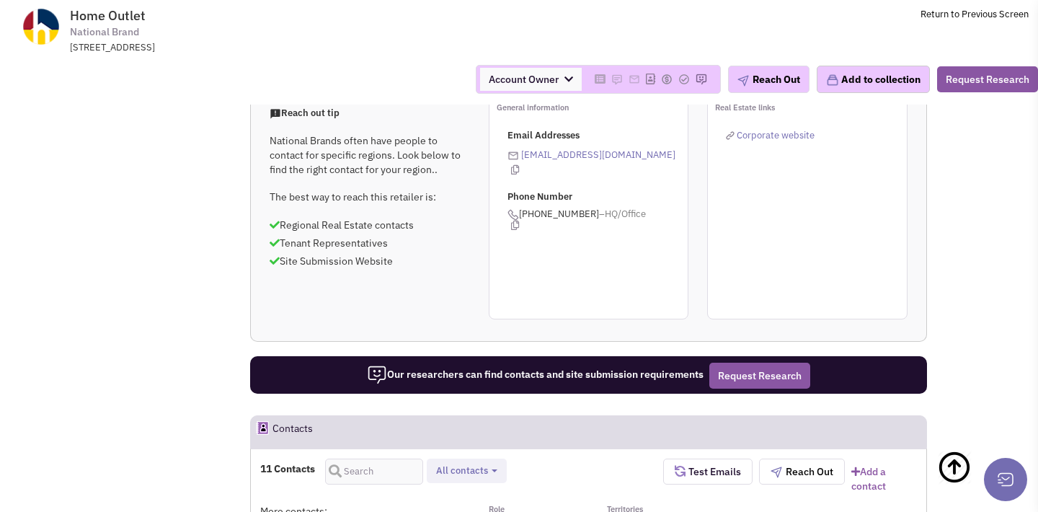
scroll to position [892, 0]
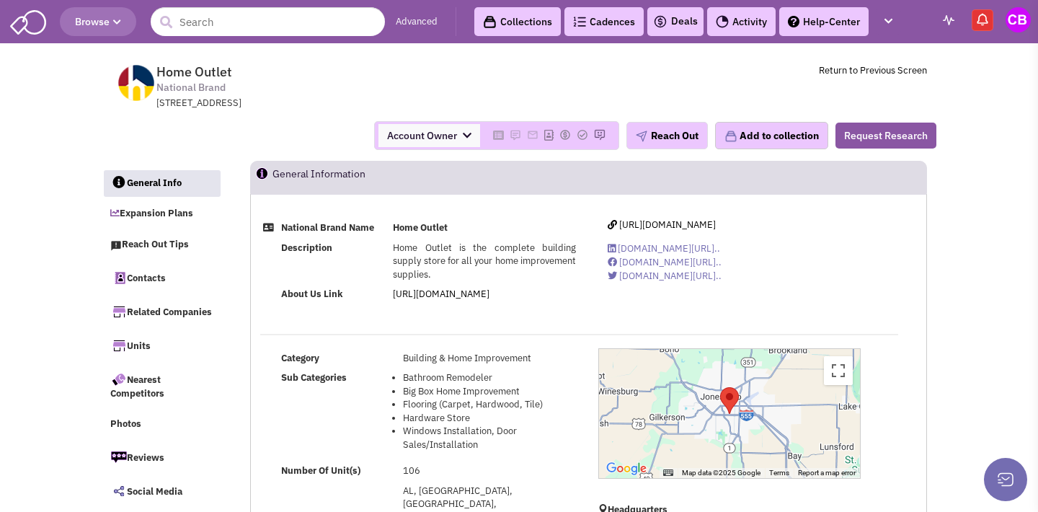
scroll to position [0, 0]
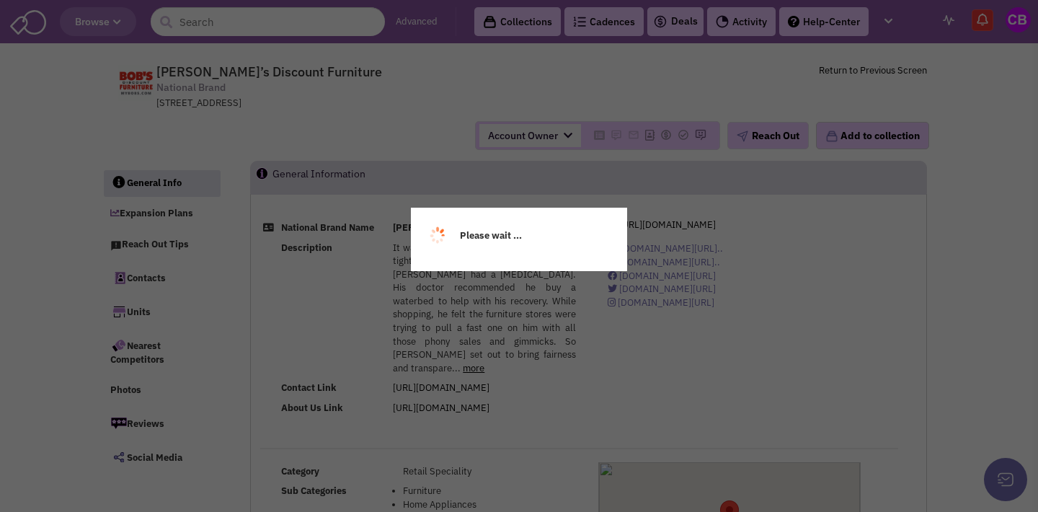
select select
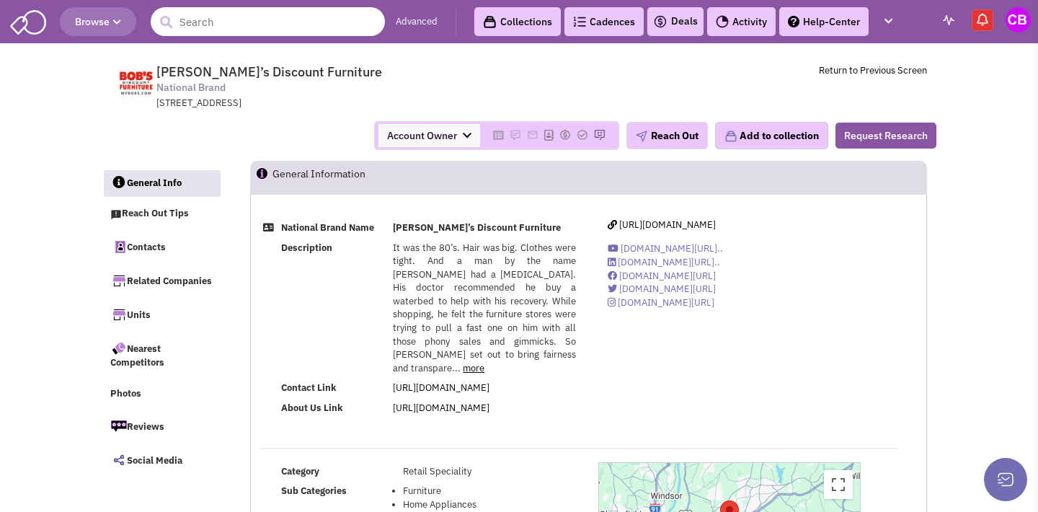
click at [231, 22] on input "text" at bounding box center [268, 21] width 234 height 29
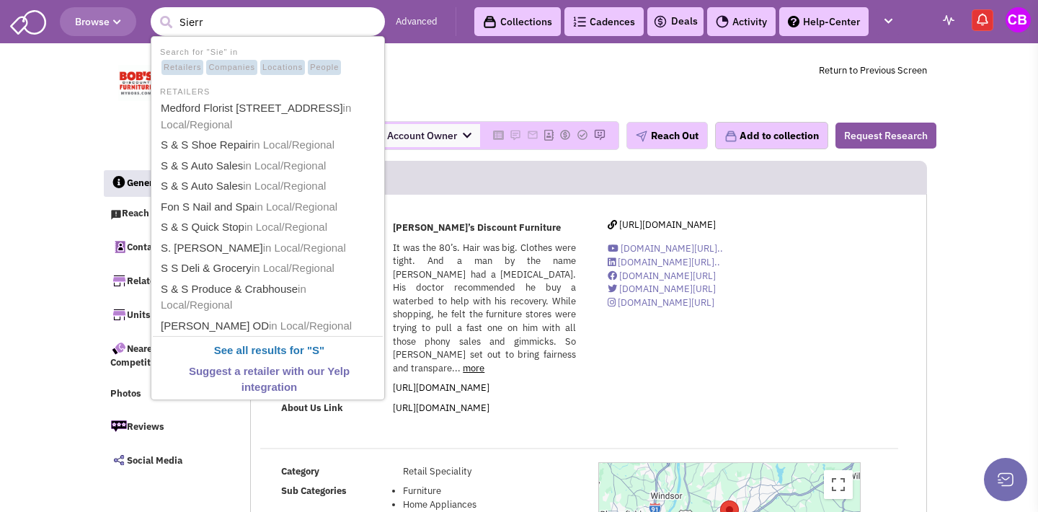
type input "Sierra"
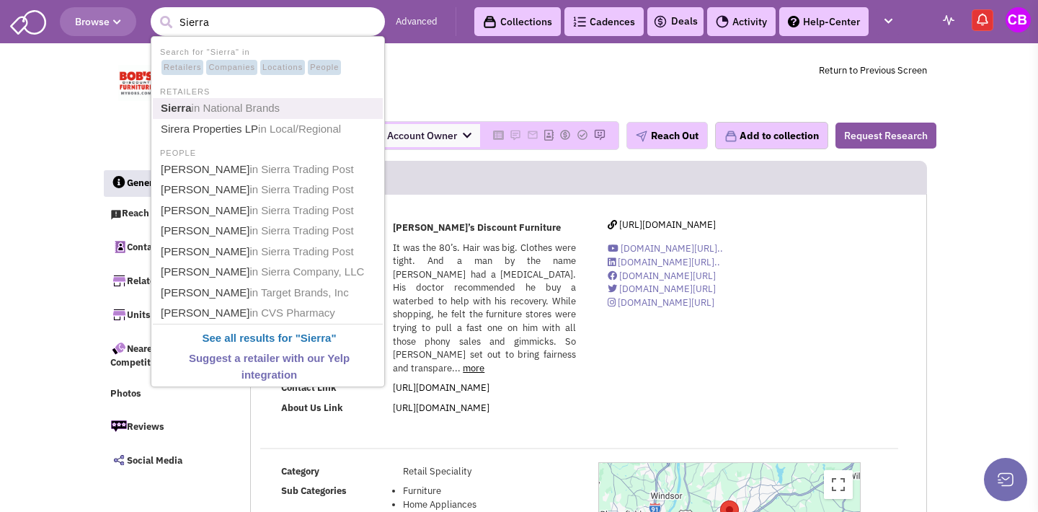
click at [246, 105] on span "in National Brands" at bounding box center [236, 108] width 89 height 12
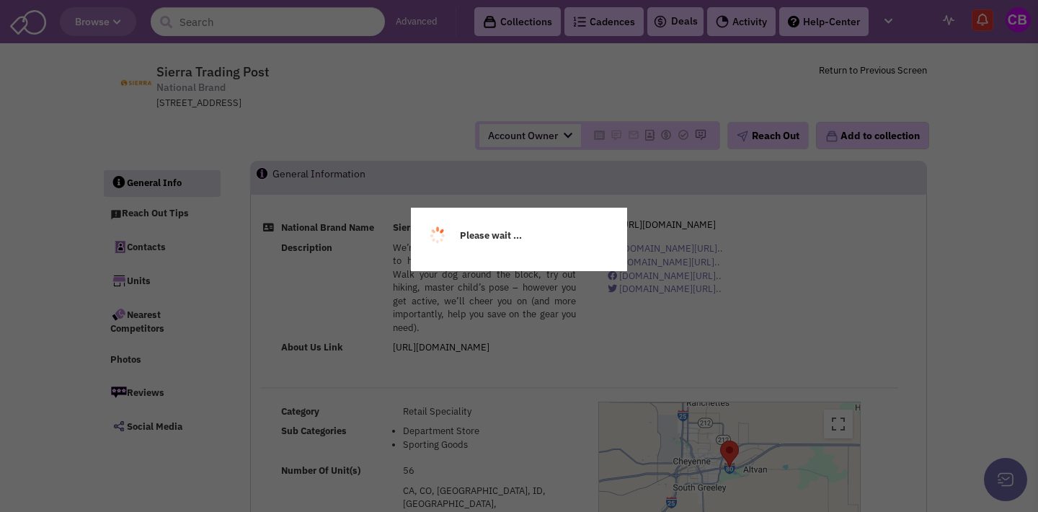
select select
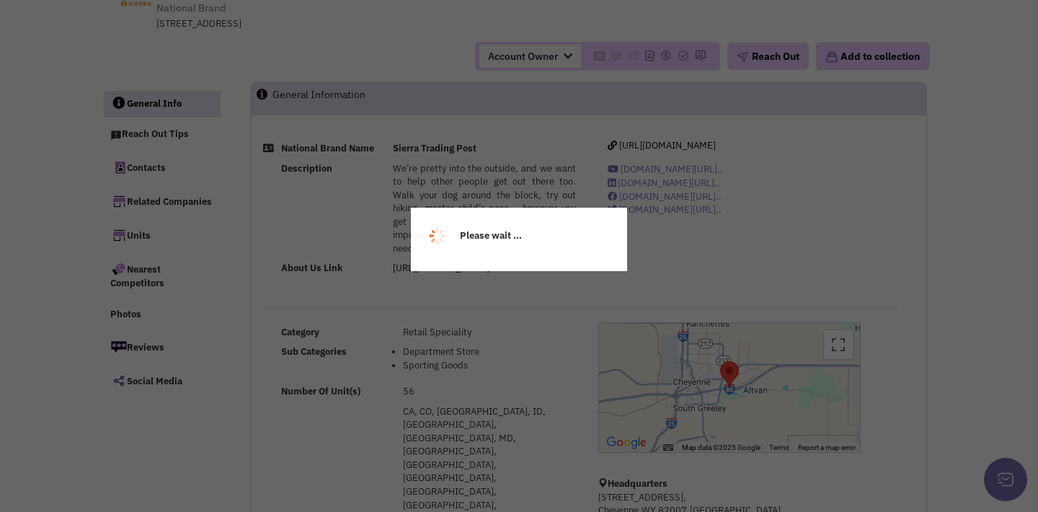
select select
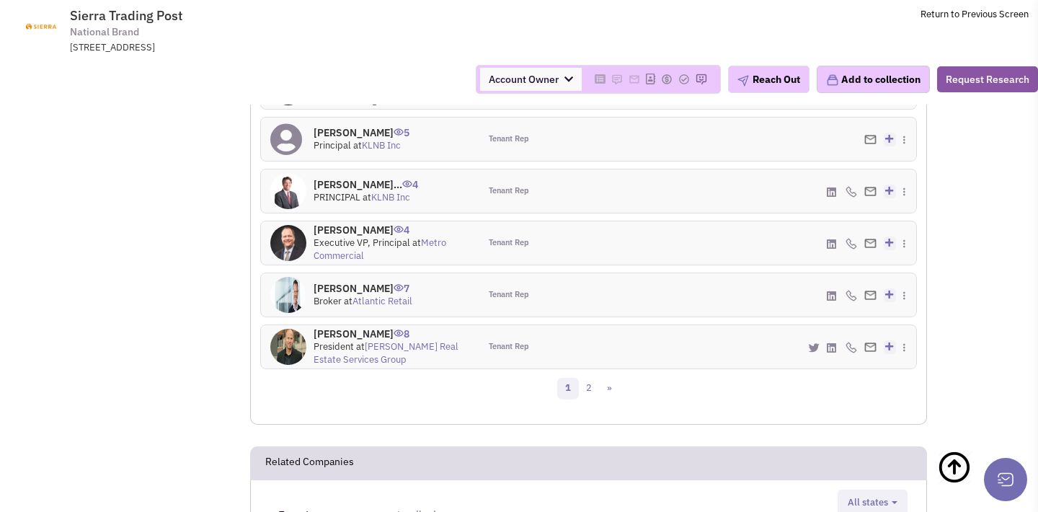
scroll to position [1508, 0]
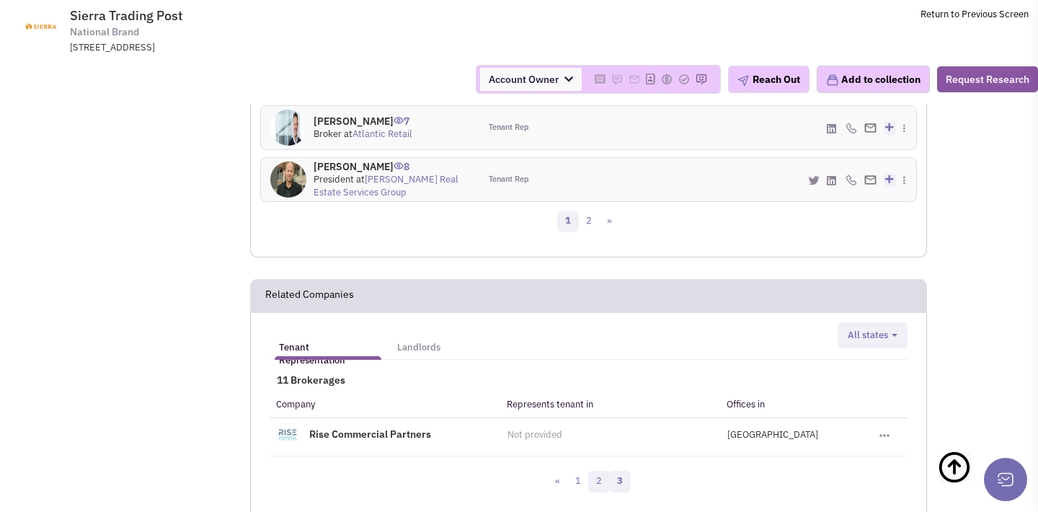
click at [590, 471] on link "2" at bounding box center [599, 482] width 22 height 22
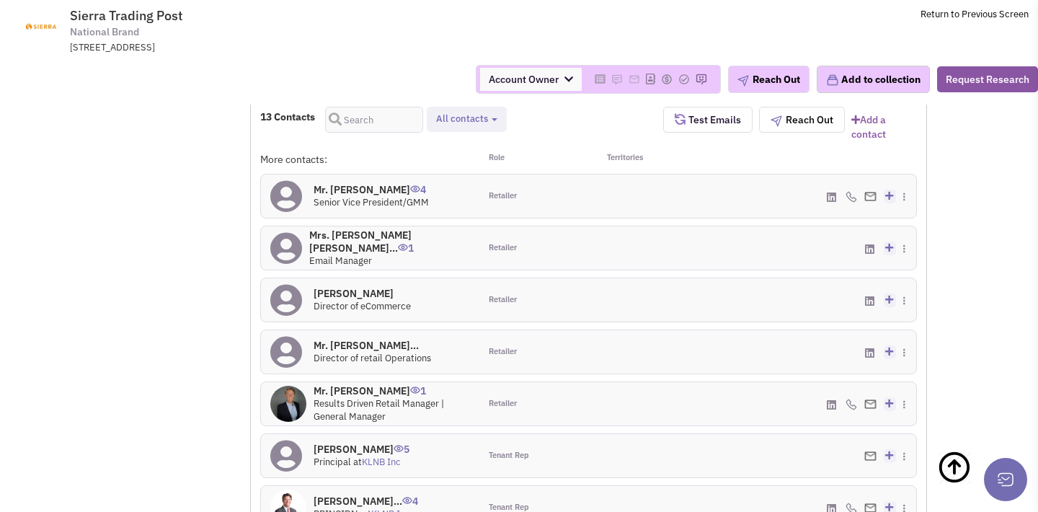
scroll to position [1024, 0]
